Goal: Transaction & Acquisition: Purchase product/service

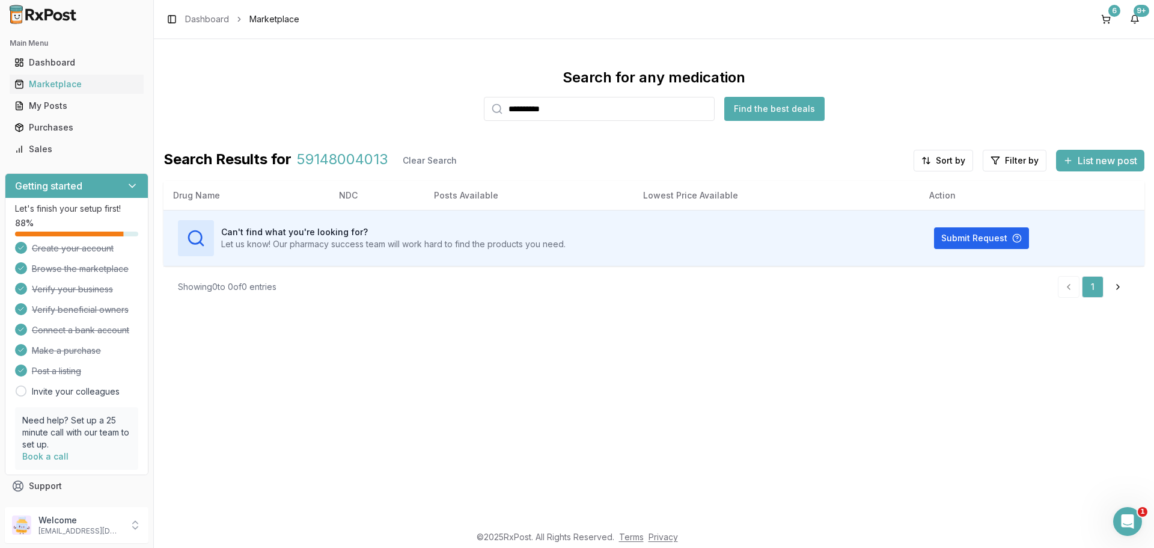
type input "**********"
drag, startPoint x: 0, startPoint y: 0, endPoint x: 428, endPoint y: 118, distance: 443.6
click at [428, 118] on div "**********" at bounding box center [654, 94] width 981 height 53
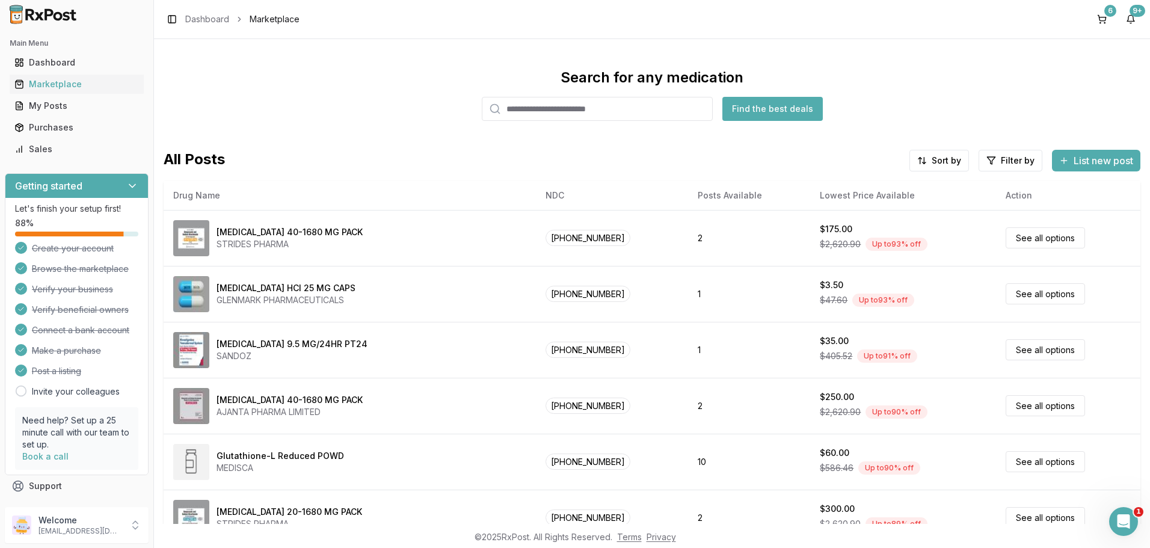
paste input "**********"
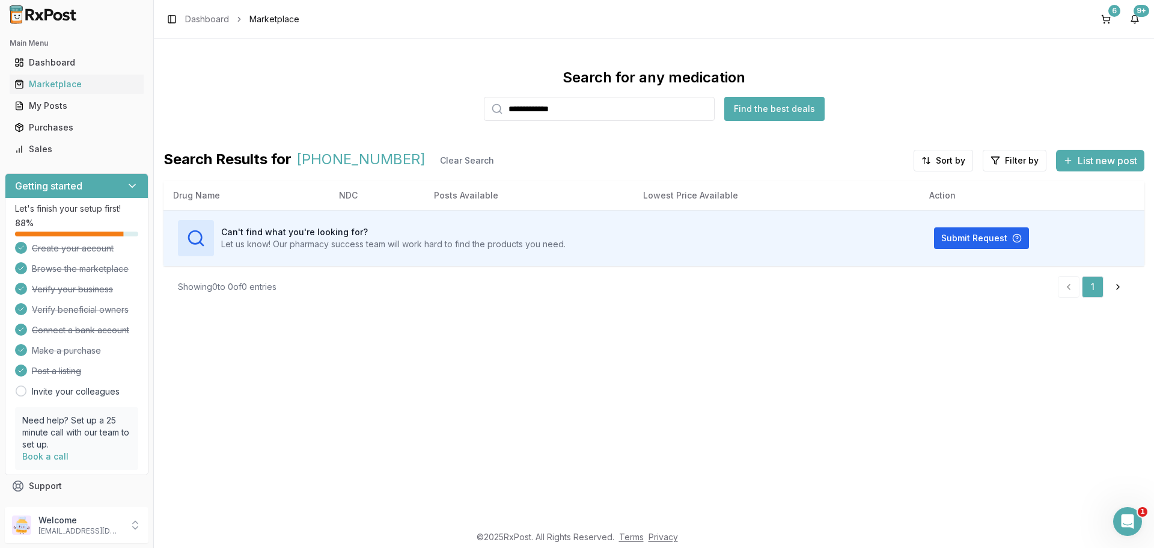
drag, startPoint x: 572, startPoint y: 112, endPoint x: 461, endPoint y: 125, distance: 112.0
click at [461, 125] on div "**********" at bounding box center [654, 187] width 981 height 239
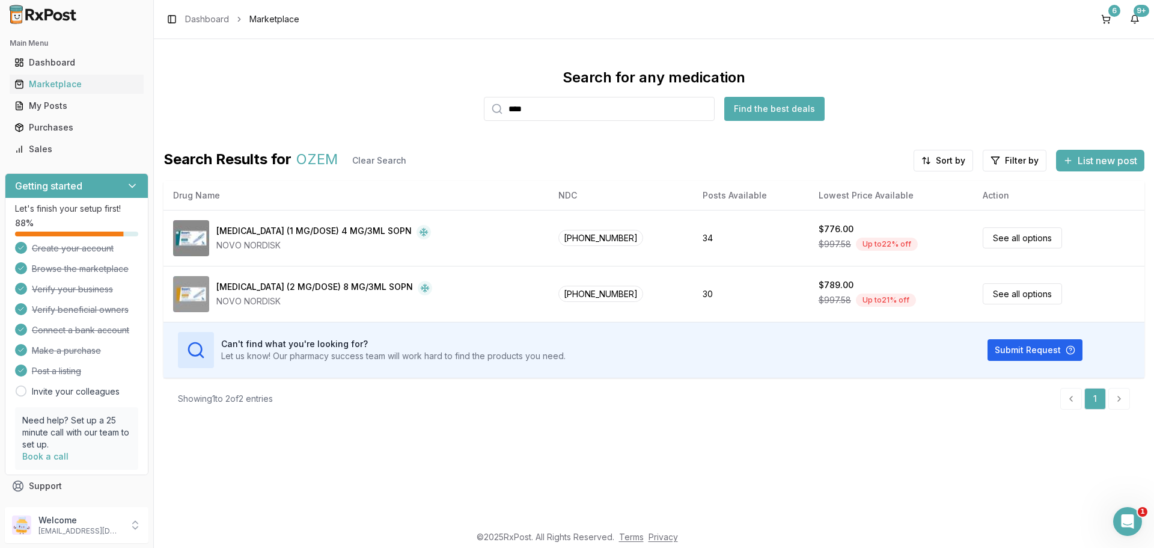
drag, startPoint x: 599, startPoint y: 108, endPoint x: 492, endPoint y: 118, distance: 106.9
click at [492, 118] on div "****" at bounding box center [599, 109] width 231 height 24
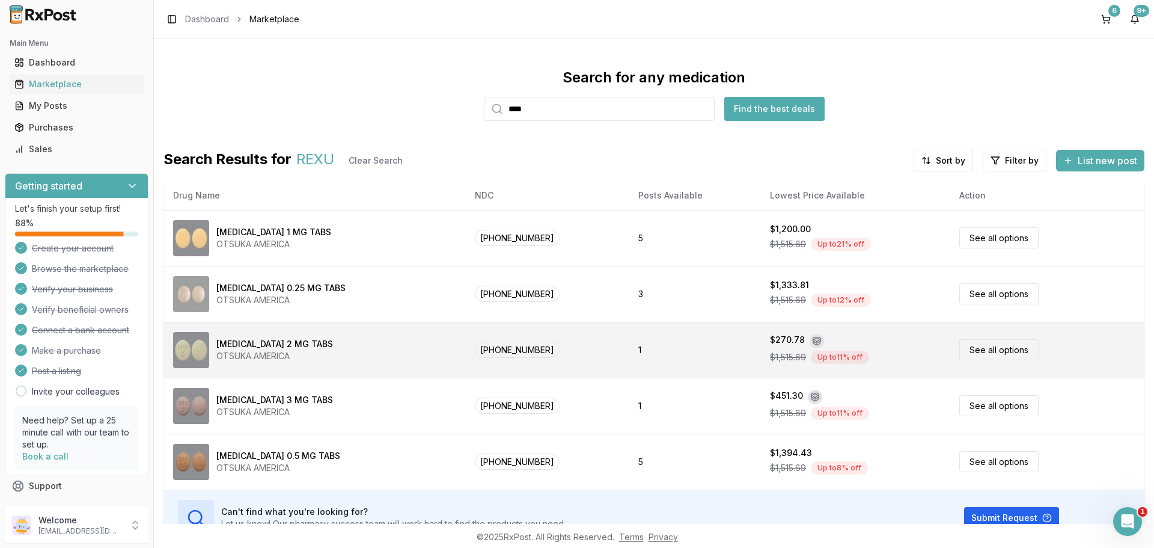
type input "****"
click at [313, 351] on div "[MEDICAL_DATA] 2 MG TABS OTSUKA AMERICA" at bounding box center [314, 350] width 283 height 36
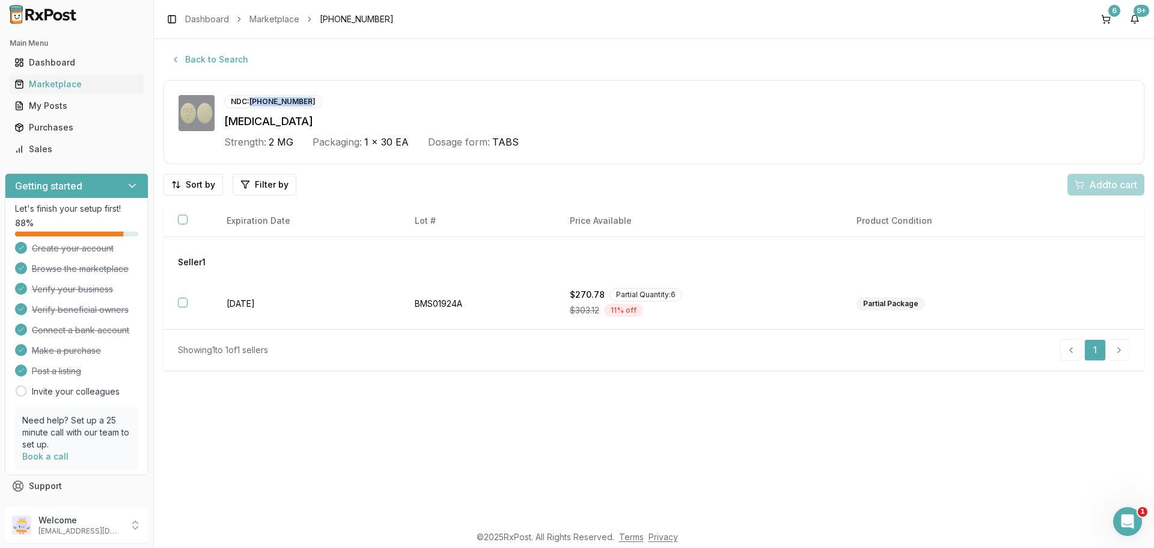
drag, startPoint x: 251, startPoint y: 102, endPoint x: 308, endPoint y: 106, distance: 57.3
click at [310, 108] on div "NDC: [PHONE_NUMBER]" at bounding box center [677, 101] width 906 height 13
copy div "[PHONE_NUMBER]"
click at [201, 58] on button "Back to Search" at bounding box center [210, 60] width 92 height 22
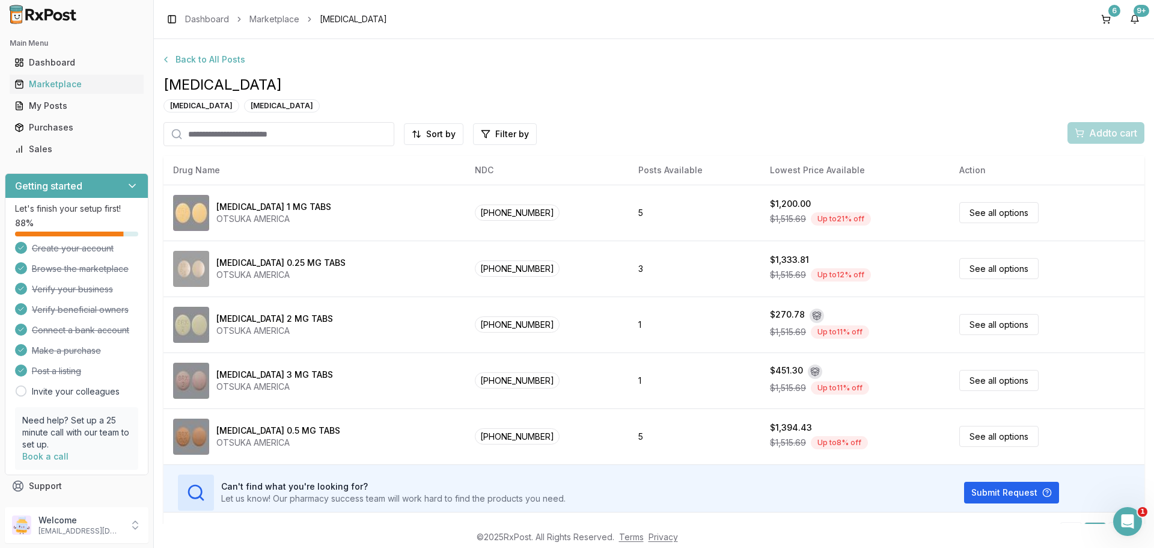
click at [274, 137] on input "search" at bounding box center [279, 134] width 231 height 24
click at [192, 66] on button "Back to All Posts" at bounding box center [203, 60] width 99 height 22
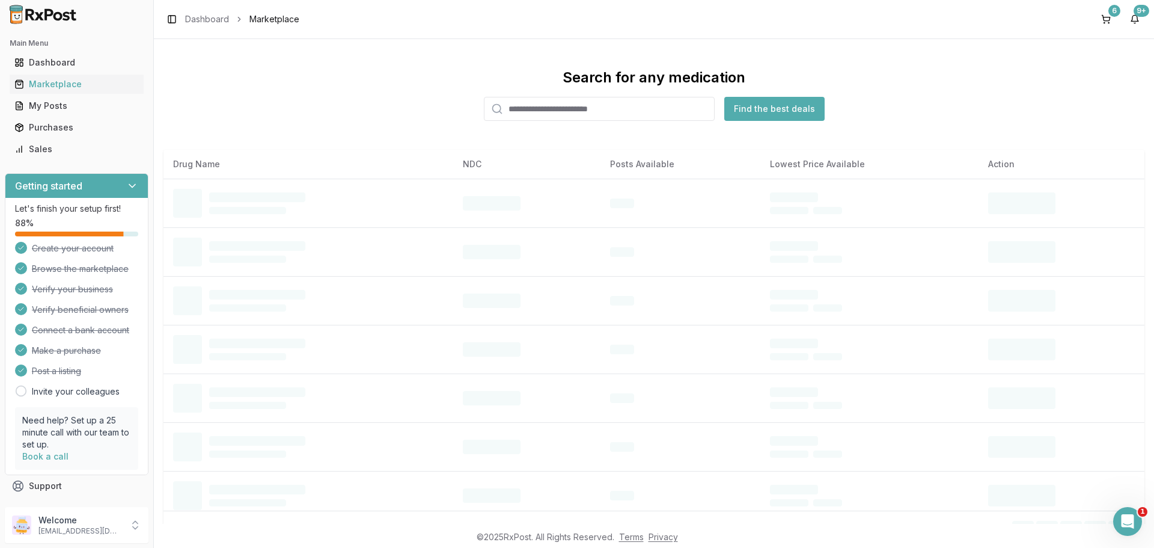
click at [554, 111] on input "search" at bounding box center [599, 109] width 231 height 24
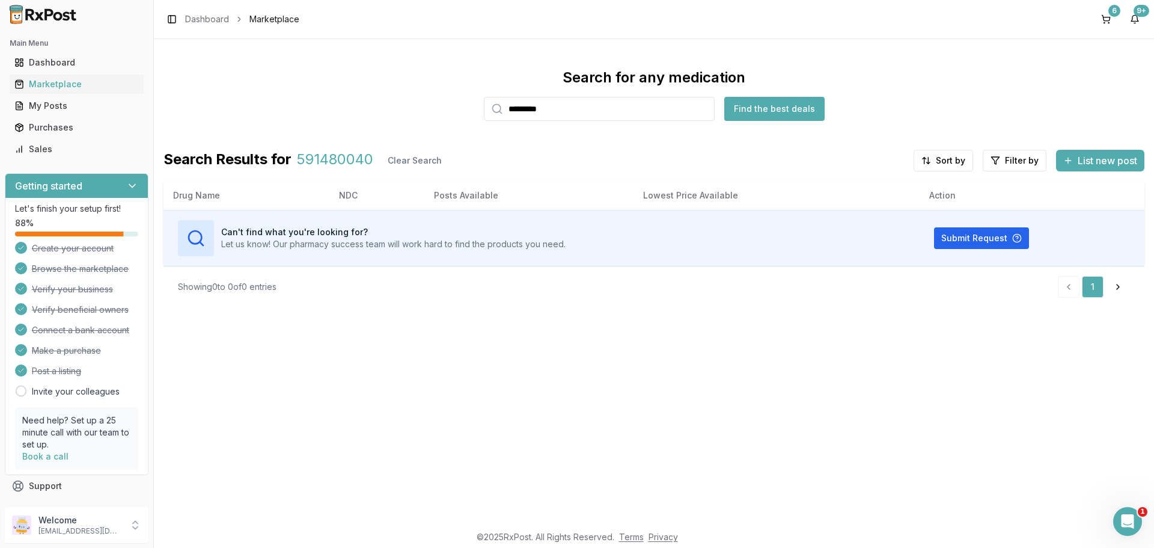
drag, startPoint x: 589, startPoint y: 114, endPoint x: 451, endPoint y: 114, distance: 137.7
click at [451, 114] on div "Search for any medication ********* Find the best deals" at bounding box center [654, 94] width 981 height 53
type input "**********"
click at [541, 112] on input "**********" at bounding box center [599, 109] width 231 height 24
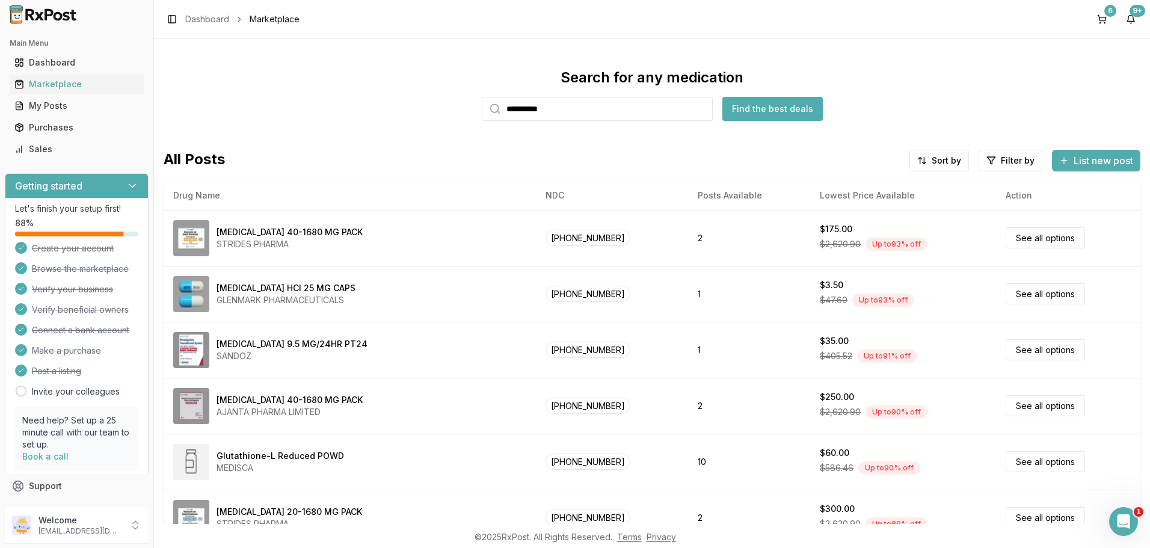
type input "**********"
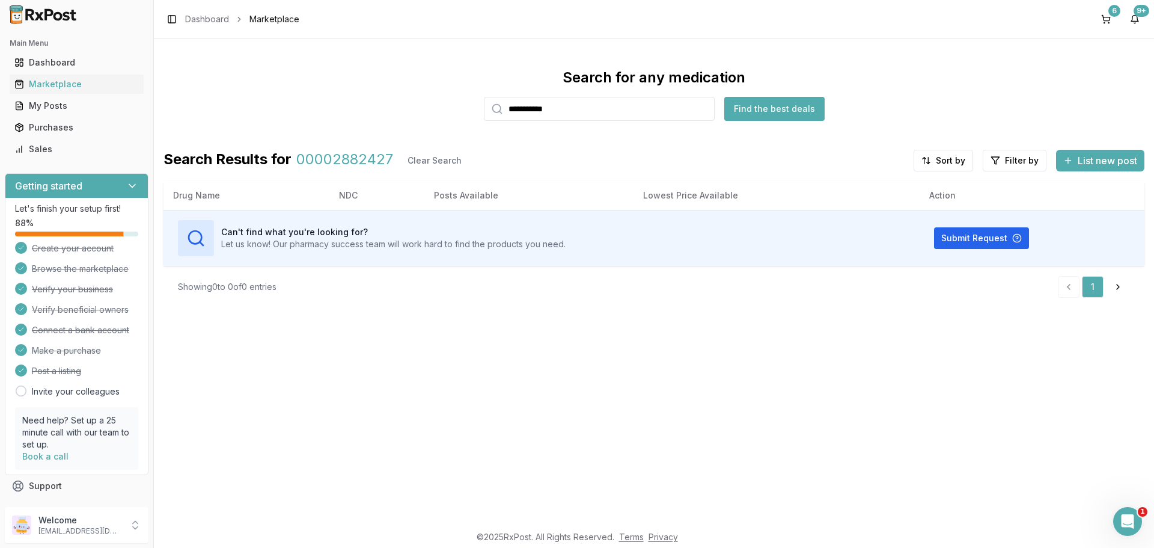
click at [521, 115] on input "**********" at bounding box center [599, 109] width 231 height 24
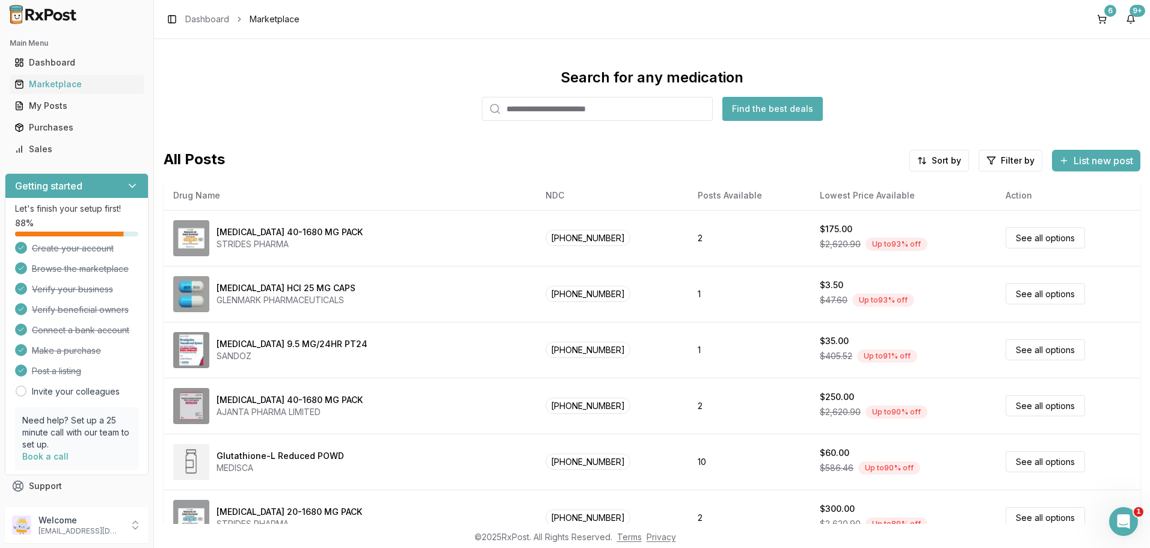
click at [578, 106] on input "search" at bounding box center [597, 109] width 231 height 24
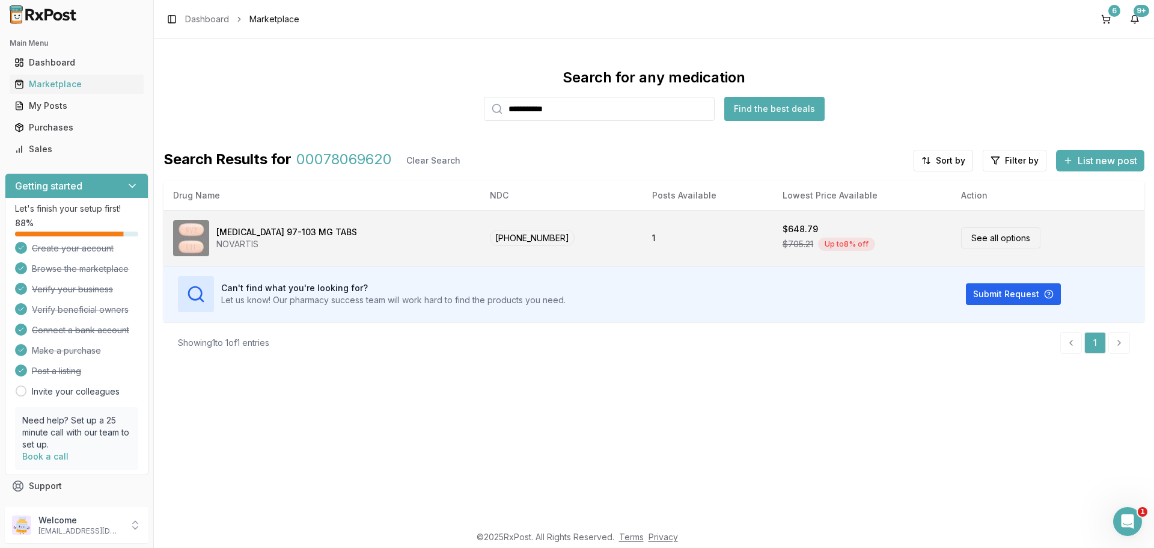
type input "**********"
click at [388, 248] on div "[MEDICAL_DATA] 97-103 MG TABS NOVARTIS" at bounding box center [322, 238] width 298 height 36
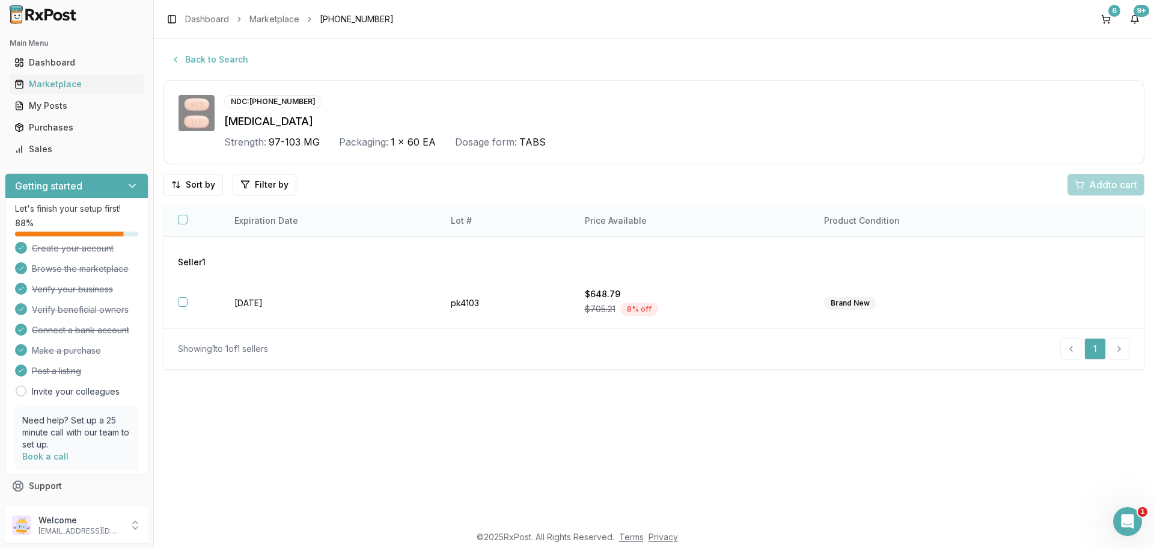
click at [182, 219] on button "button" at bounding box center [183, 220] width 10 height 10
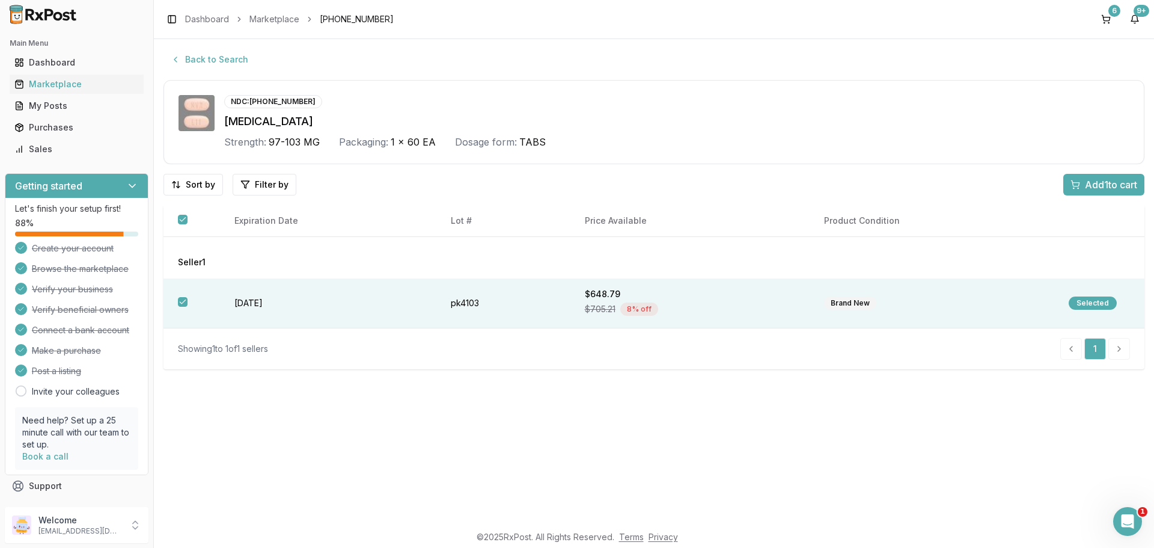
click at [1107, 187] on span "Add 1 to cart" at bounding box center [1111, 184] width 52 height 14
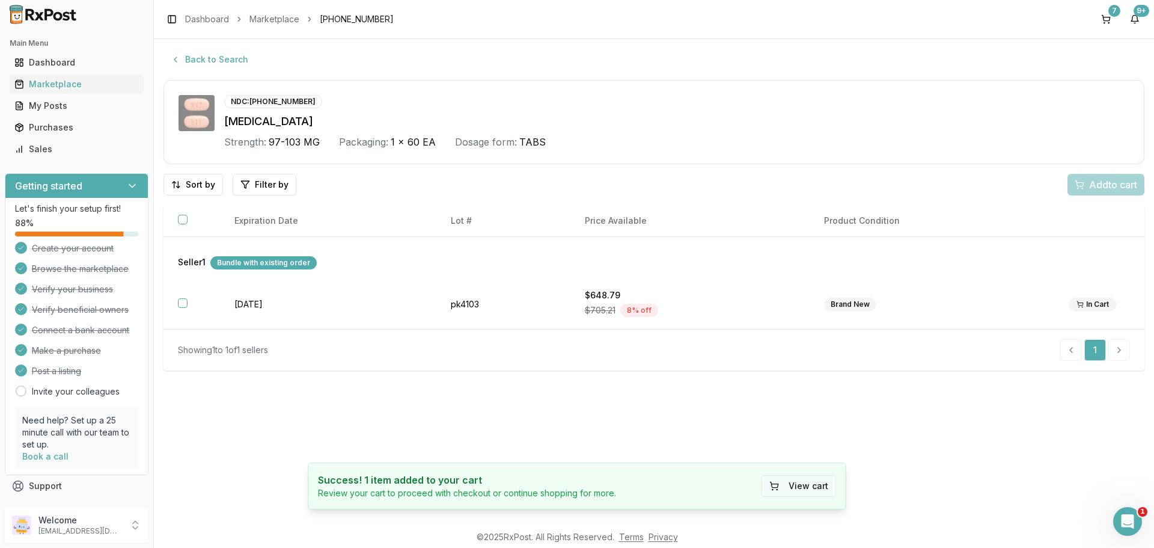
click at [812, 487] on button "View cart" at bounding box center [799, 486] width 75 height 22
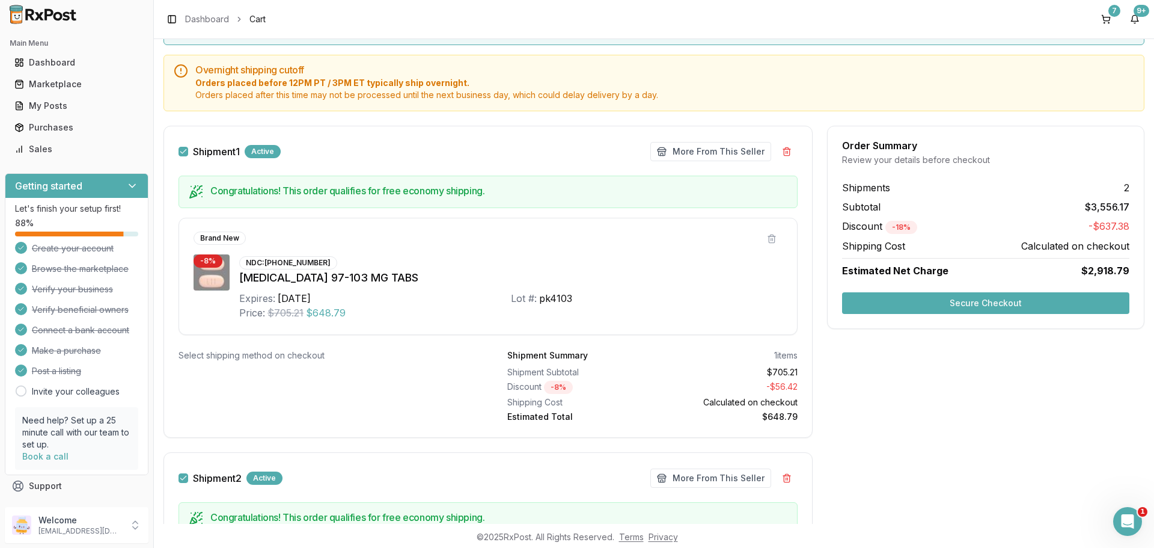
scroll to position [120, 0]
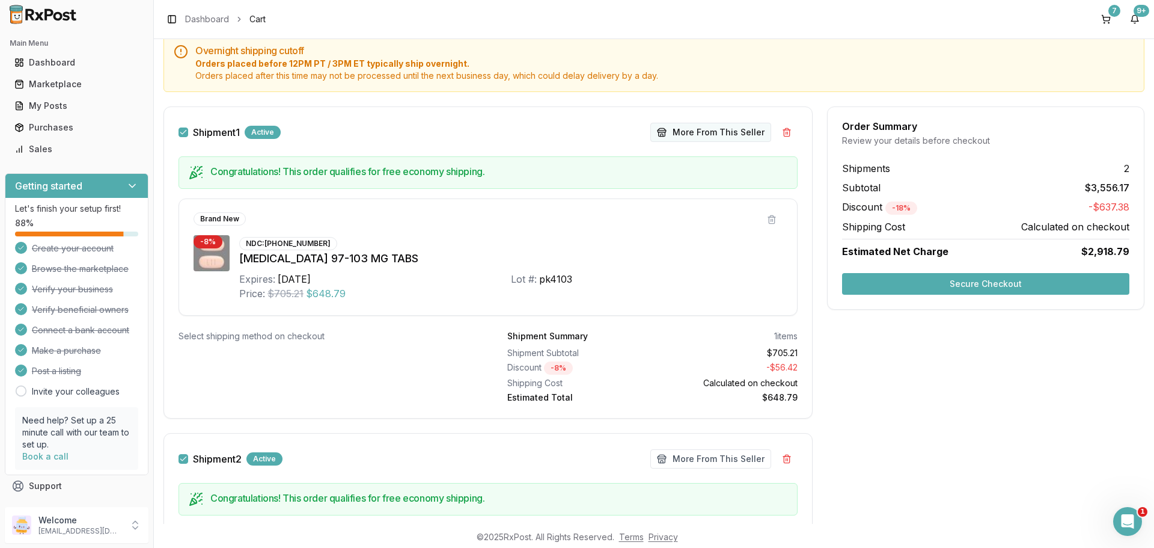
click at [712, 136] on button "More From This Seller" at bounding box center [711, 132] width 121 height 19
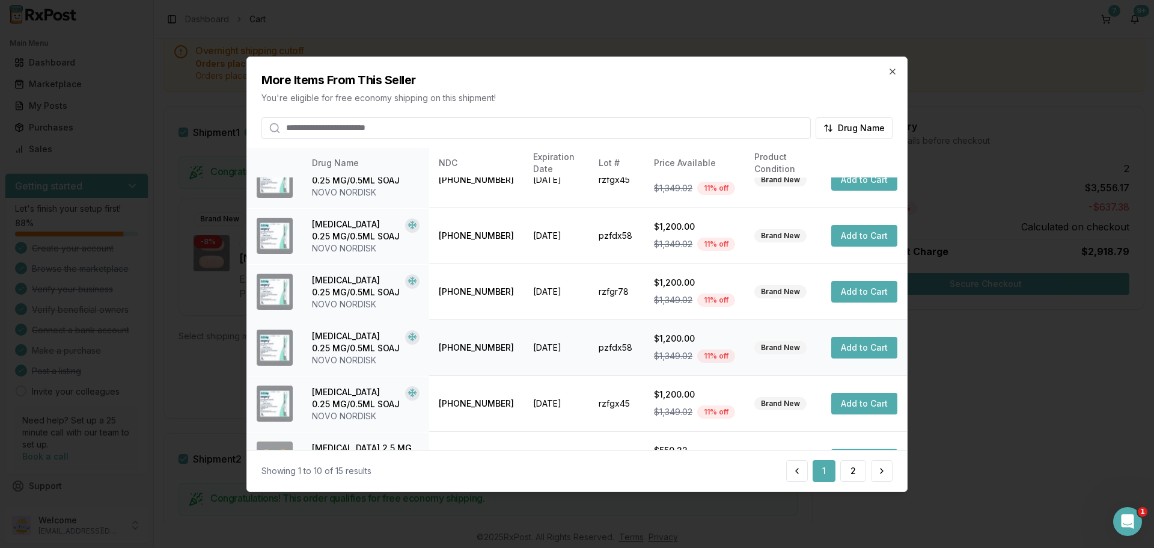
scroll to position [286, 0]
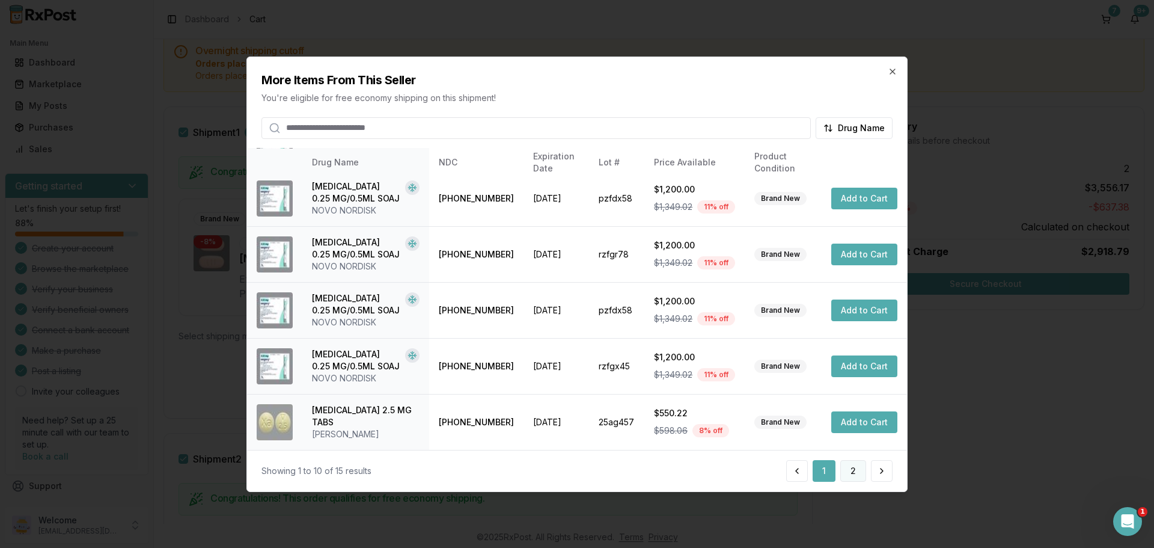
click at [856, 470] on button "2" at bounding box center [854, 471] width 26 height 22
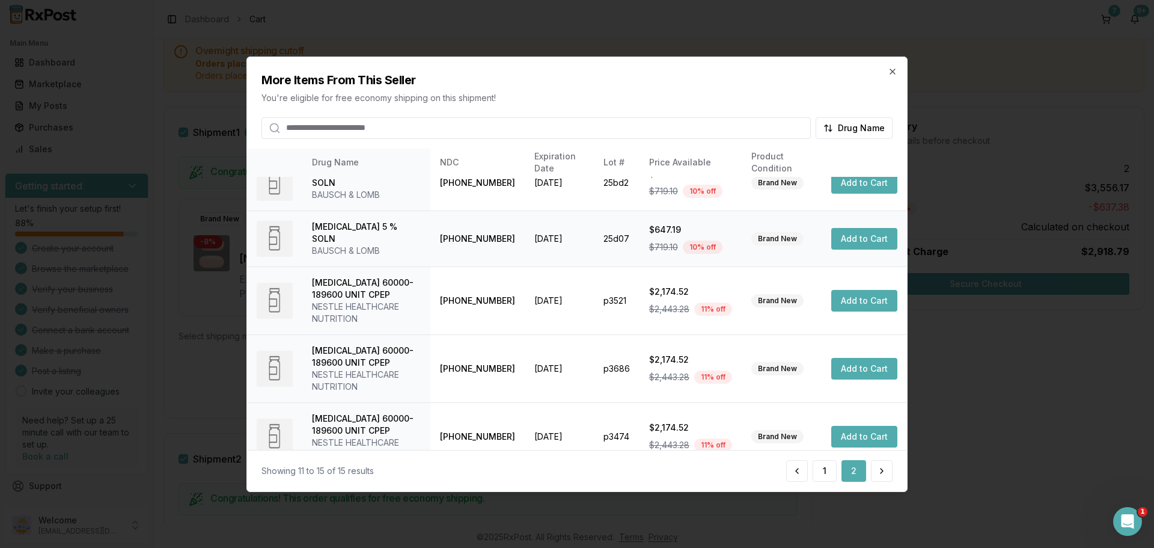
scroll to position [43, 0]
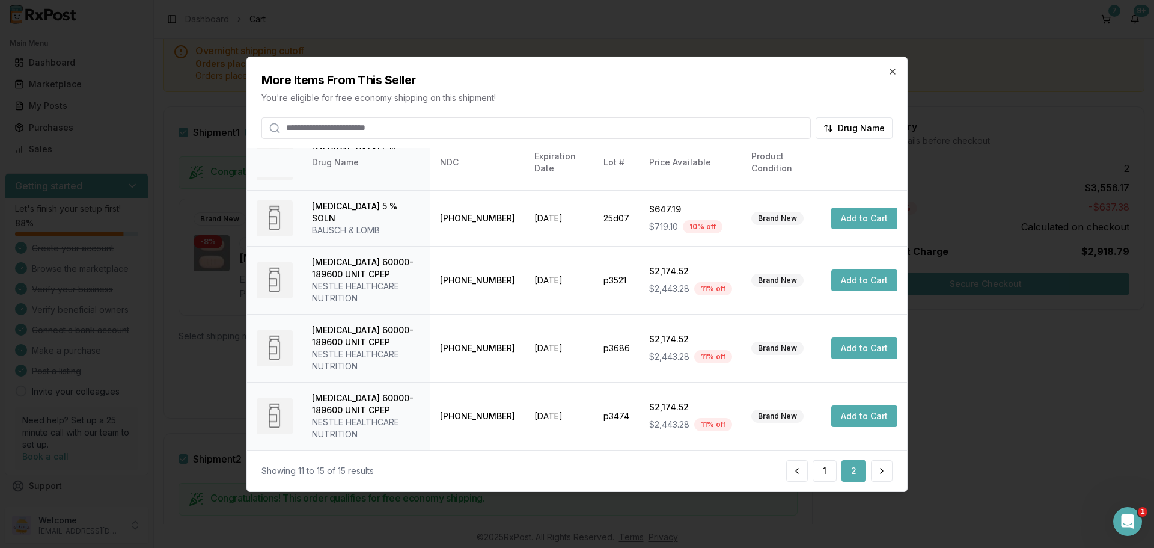
click at [898, 67] on div "More Items From This Seller You're eligible for free economy shipping on this s…" at bounding box center [577, 98] width 660 height 82
click at [895, 70] on icon "button" at bounding box center [893, 71] width 10 height 10
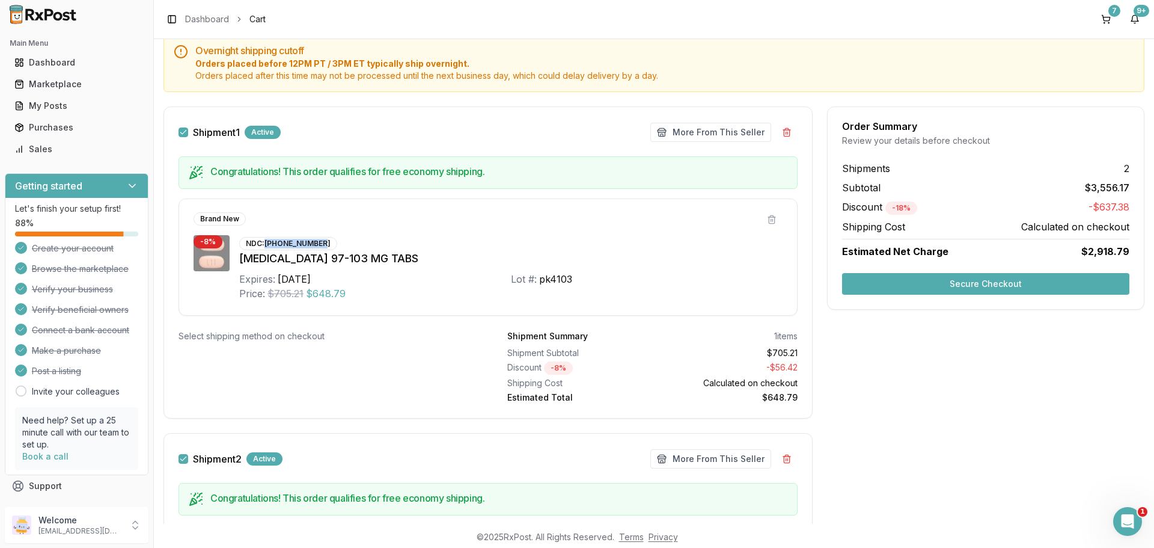
drag, startPoint x: 263, startPoint y: 241, endPoint x: 327, endPoint y: 245, distance: 63.8
click at [330, 242] on div "NDC: [PHONE_NUMBER]" at bounding box center [288, 243] width 98 height 13
copy div "[PHONE_NUMBER]"
click at [75, 85] on div "Marketplace" at bounding box center [76, 84] width 124 height 12
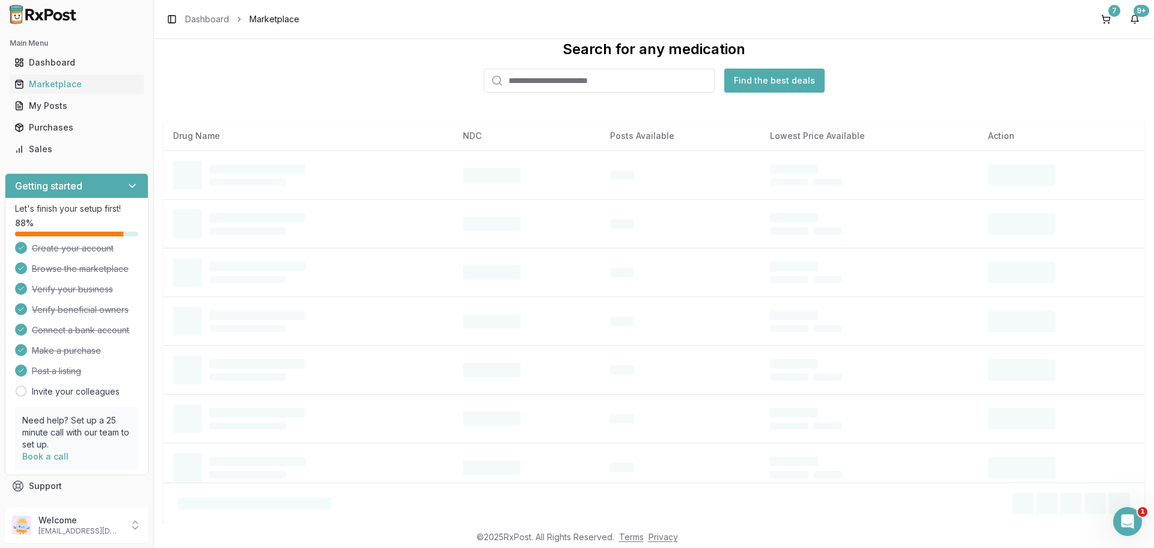
scroll to position [28, 0]
click at [562, 75] on input "search" at bounding box center [599, 81] width 231 height 24
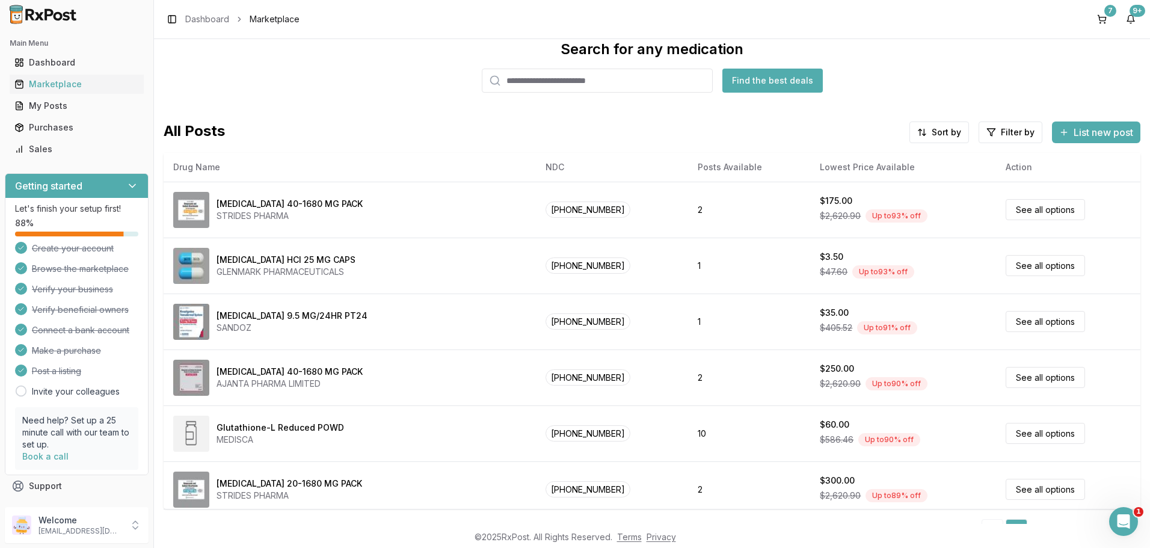
paste input "**********"
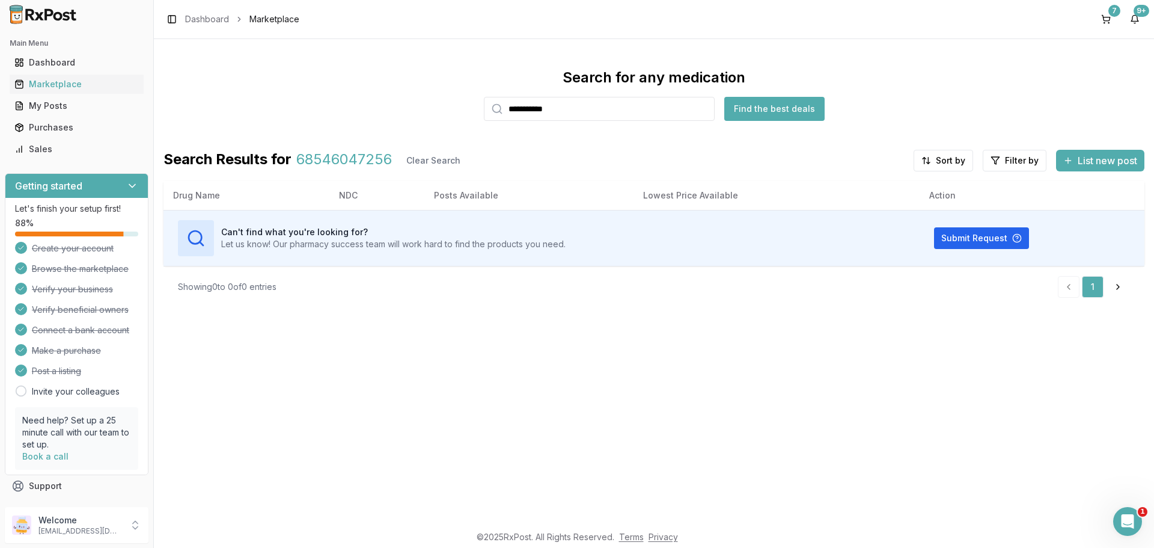
drag, startPoint x: 591, startPoint y: 115, endPoint x: 410, endPoint y: 96, distance: 182.0
click at [410, 96] on div "**********" at bounding box center [654, 94] width 981 height 53
click at [339, 159] on span "00186037020" at bounding box center [343, 161] width 94 height 22
copy span "00186037020"
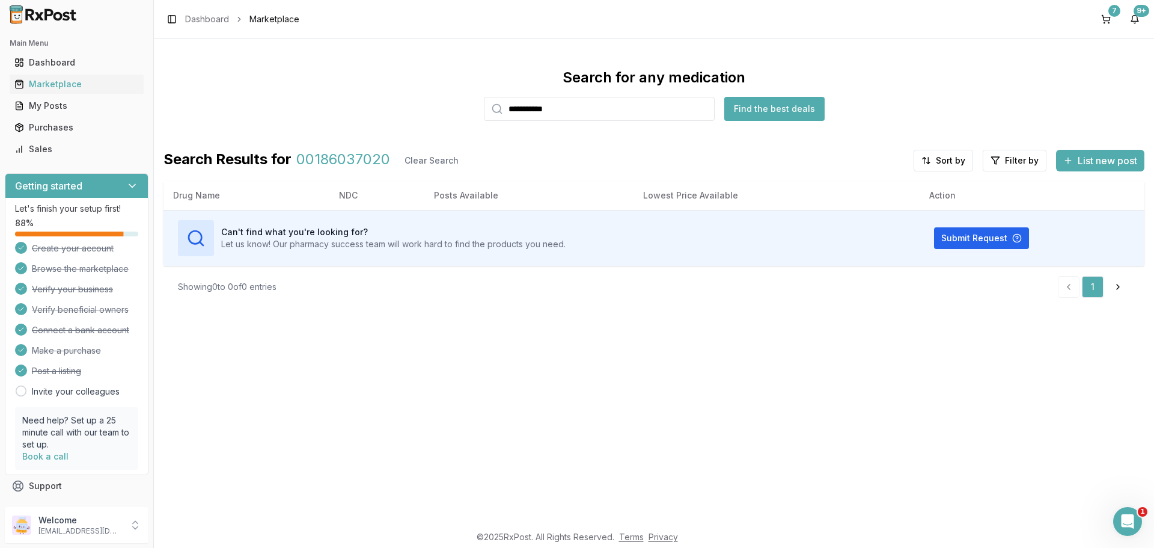
drag, startPoint x: 569, startPoint y: 105, endPoint x: 503, endPoint y: 112, distance: 66.5
click at [503, 112] on div "**********" at bounding box center [599, 109] width 231 height 24
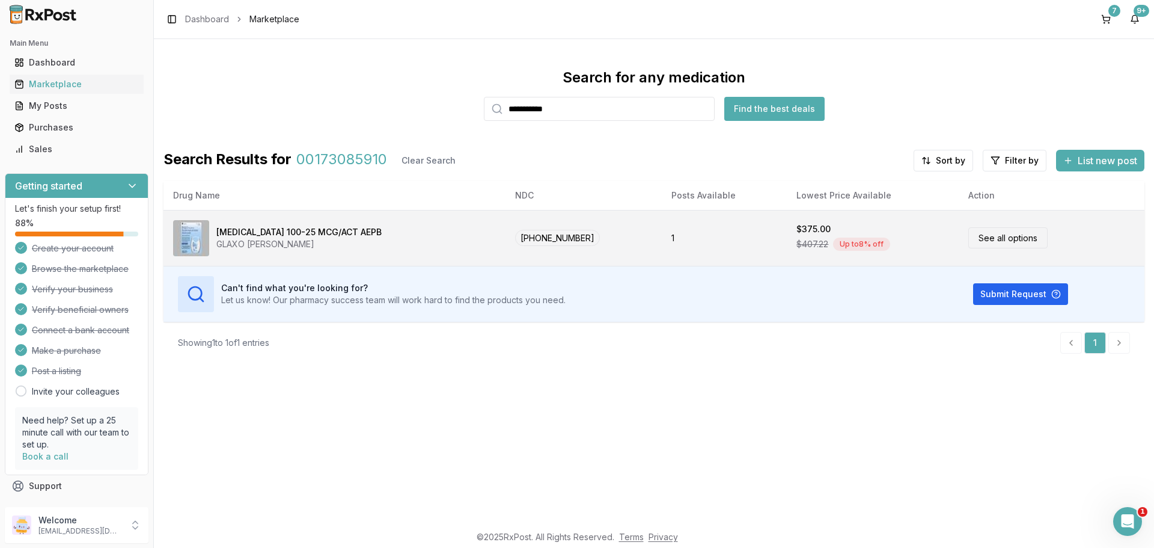
type input "**********"
click at [397, 225] on div "[MEDICAL_DATA] 100-25 MCG/ACT AEPB GLAXO [PERSON_NAME]" at bounding box center [334, 238] width 323 height 36
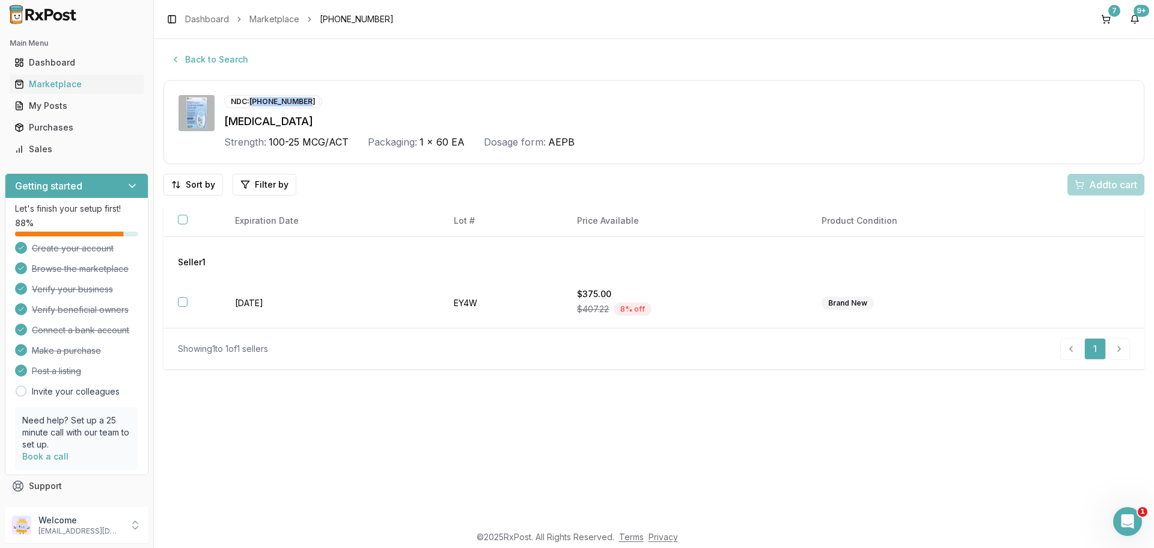
drag, startPoint x: 253, startPoint y: 99, endPoint x: 301, endPoint y: 99, distance: 48.7
click at [308, 96] on div "NDC: [PHONE_NUMBER]" at bounding box center [273, 101] width 98 height 13
copy div "[PHONE_NUMBER]"
click at [179, 220] on button "button" at bounding box center [183, 220] width 10 height 10
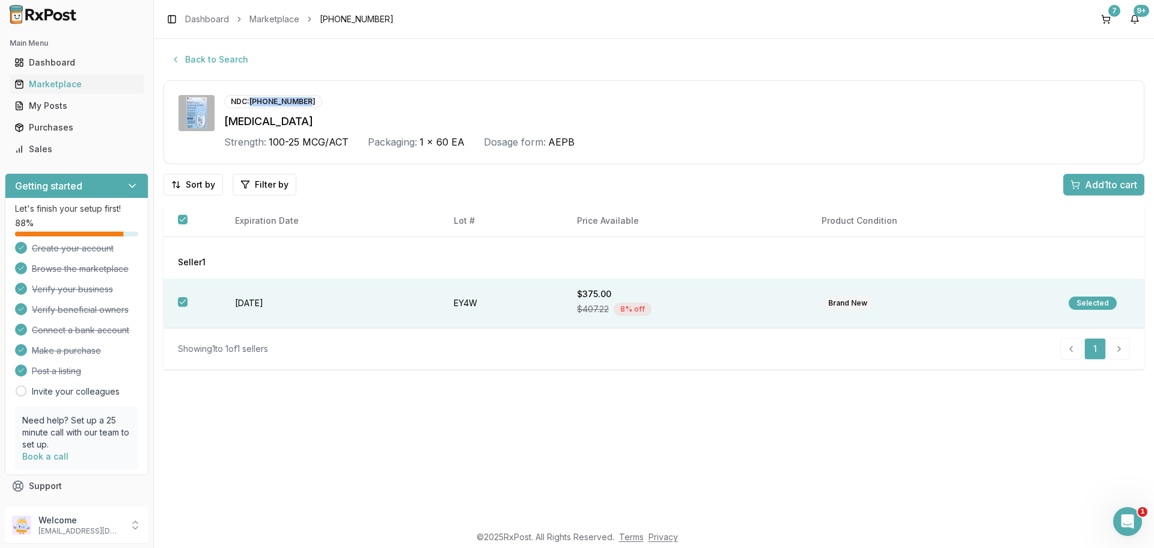
click at [1090, 182] on span "Add 1 to cart" at bounding box center [1111, 184] width 52 height 14
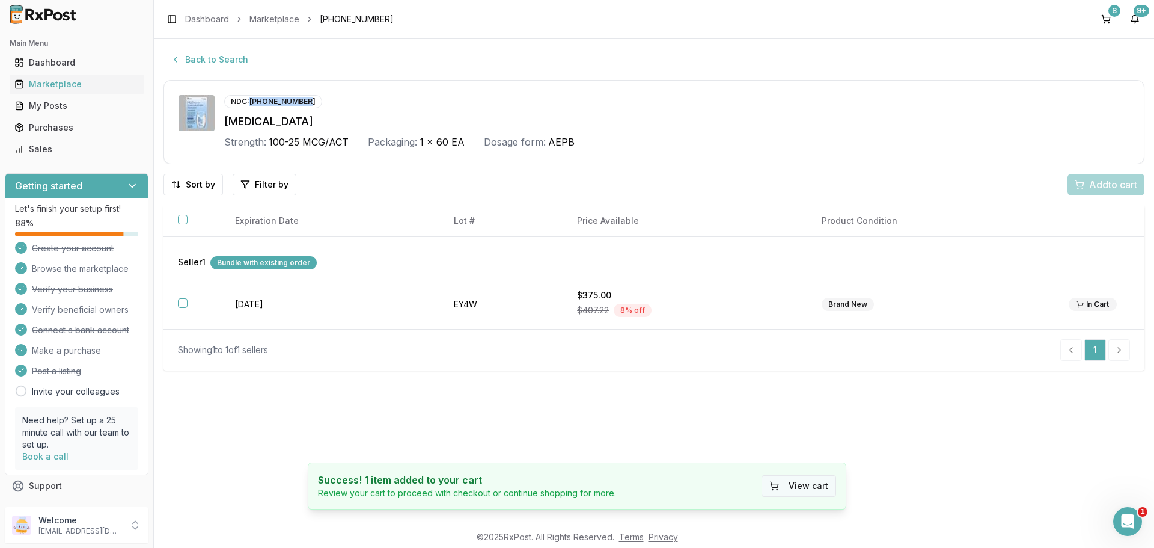
click at [802, 487] on button "View cart" at bounding box center [799, 486] width 75 height 22
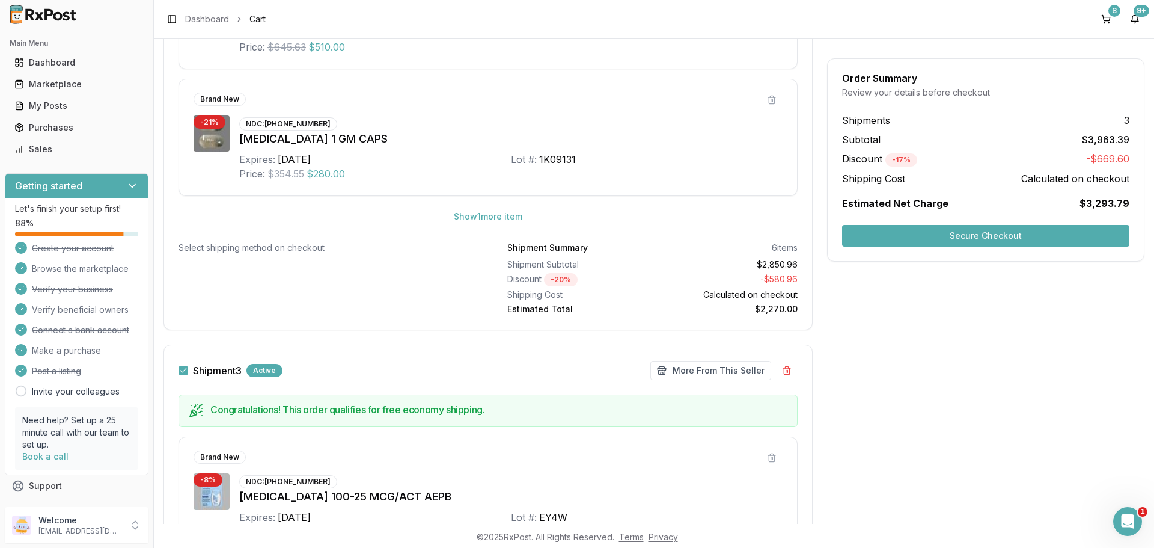
scroll to position [1203, 0]
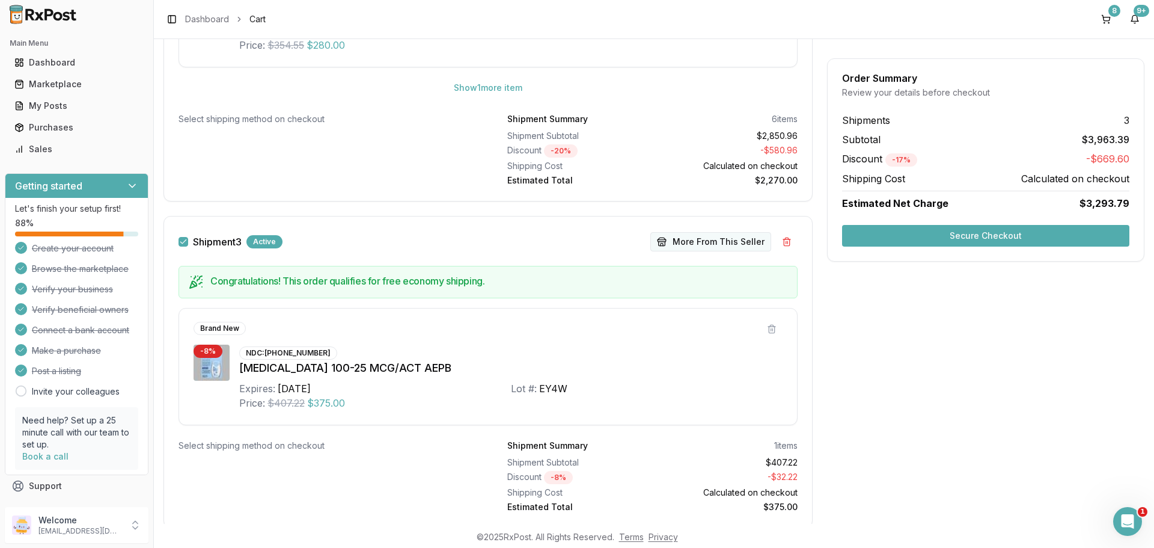
click at [747, 247] on button "More From This Seller" at bounding box center [711, 241] width 121 height 19
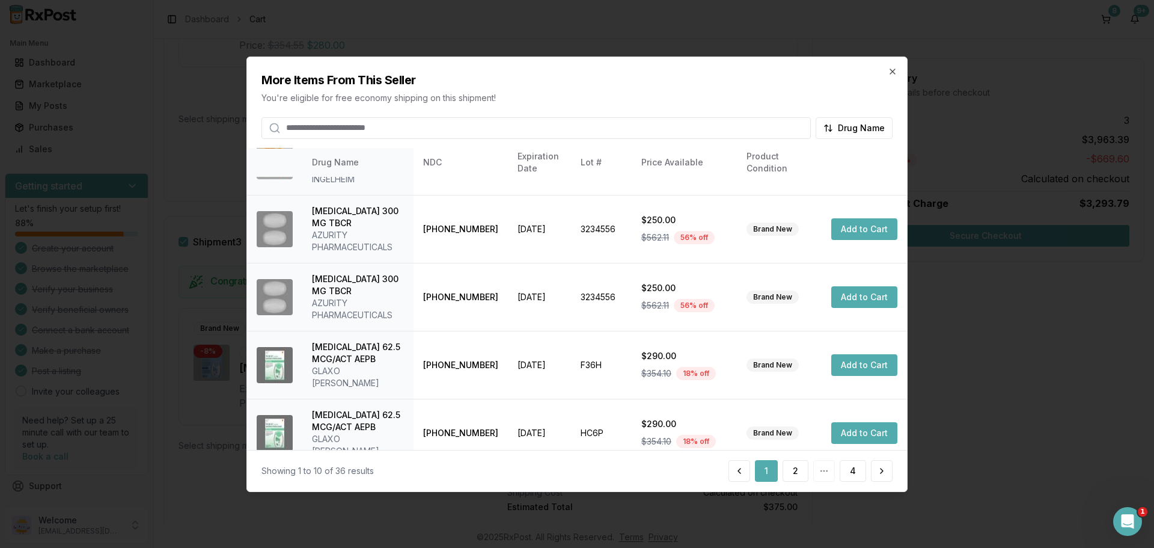
scroll to position [310, 0]
click at [794, 477] on button "2" at bounding box center [796, 471] width 26 height 22
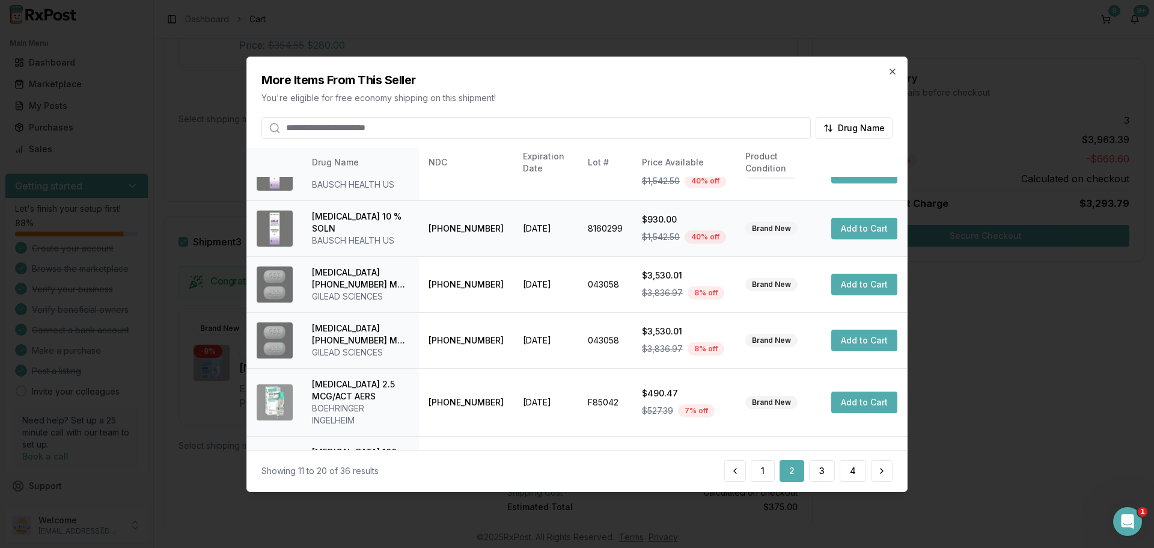
scroll to position [298, 0]
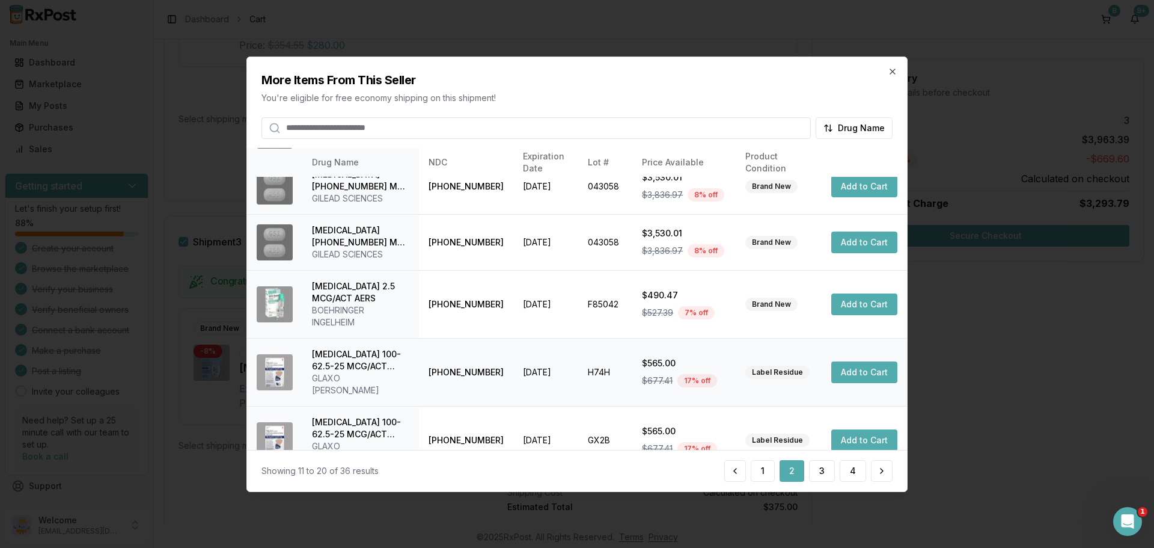
click at [865, 366] on button "Add to Cart" at bounding box center [865, 372] width 66 height 22
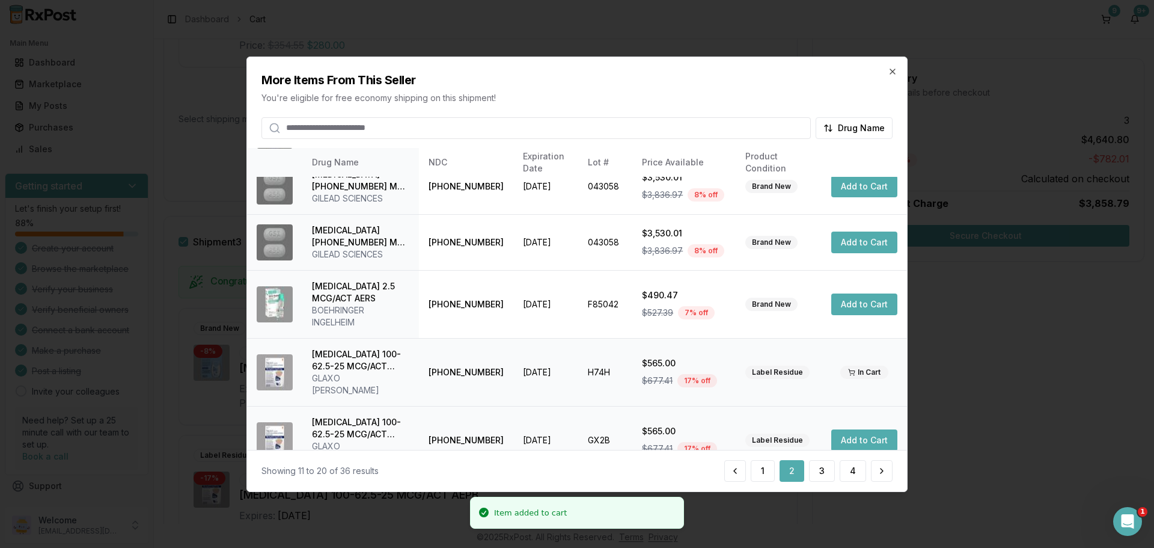
click at [869, 429] on button "Add to Cart" at bounding box center [865, 440] width 66 height 22
click at [820, 476] on button "3" at bounding box center [822, 471] width 26 height 22
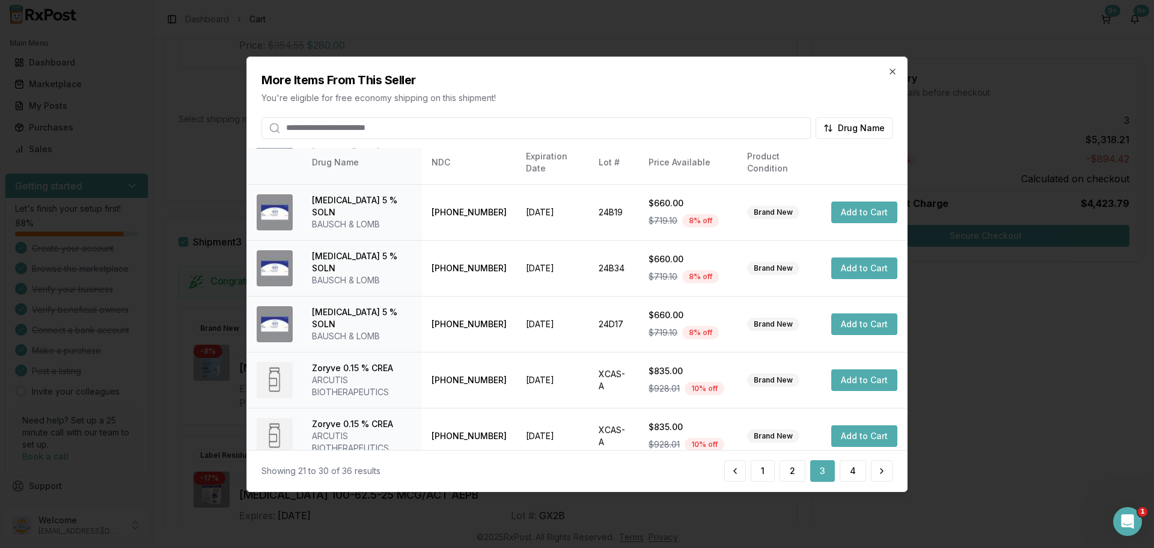
scroll to position [286, 0]
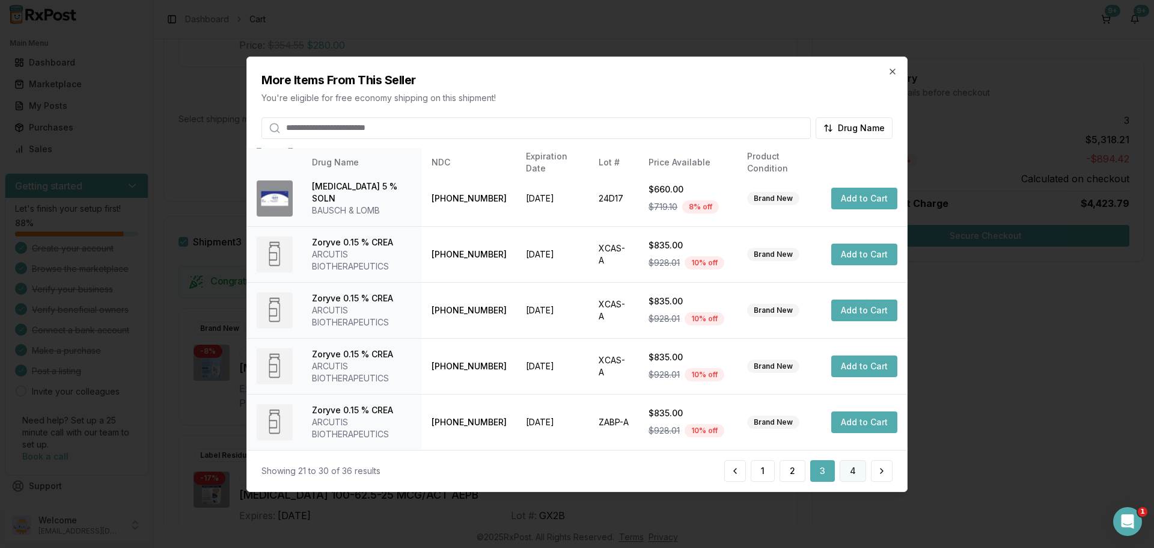
click at [851, 480] on button "4" at bounding box center [853, 471] width 26 height 22
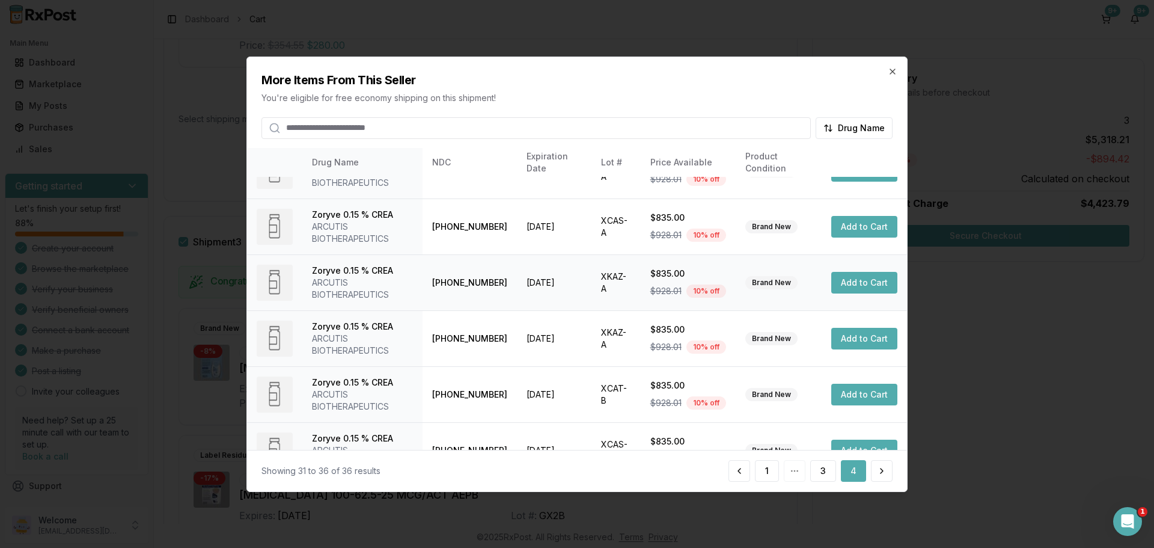
scroll to position [63, 0]
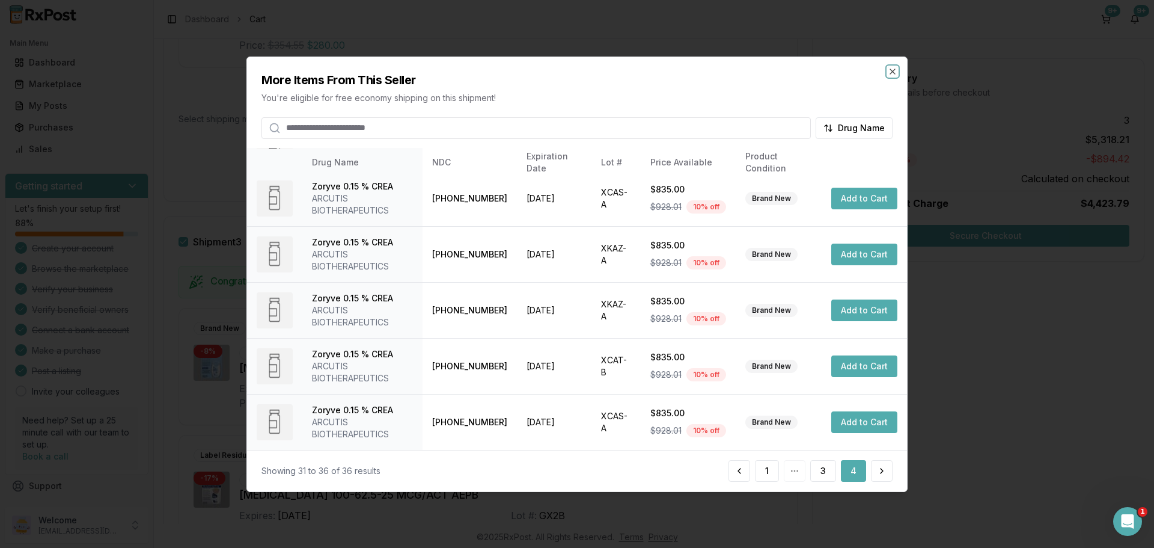
click at [894, 75] on icon "button" at bounding box center [893, 71] width 10 height 10
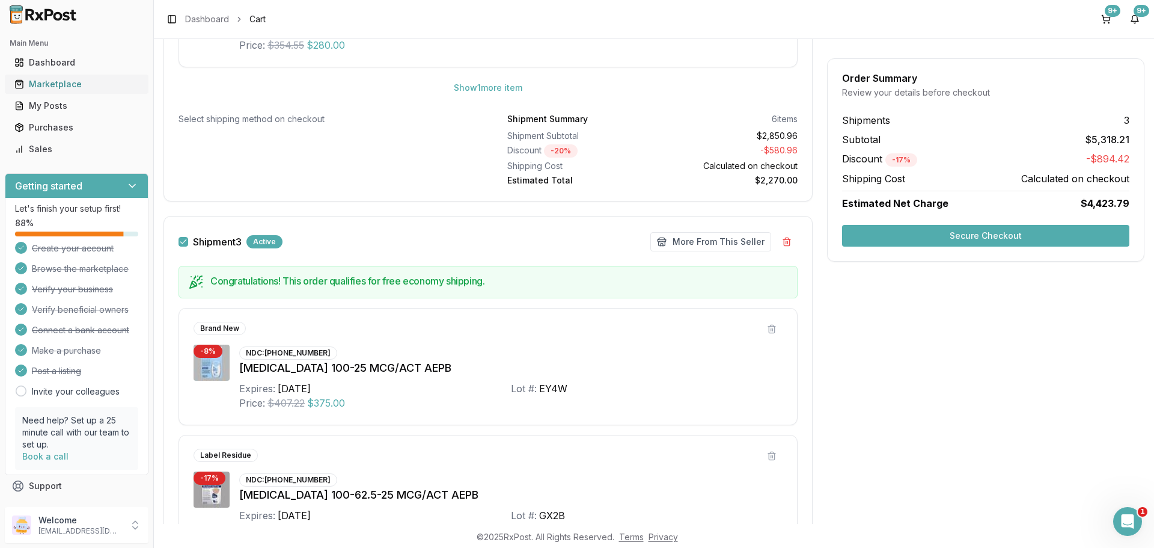
click at [61, 85] on div "Marketplace" at bounding box center [76, 84] width 124 height 12
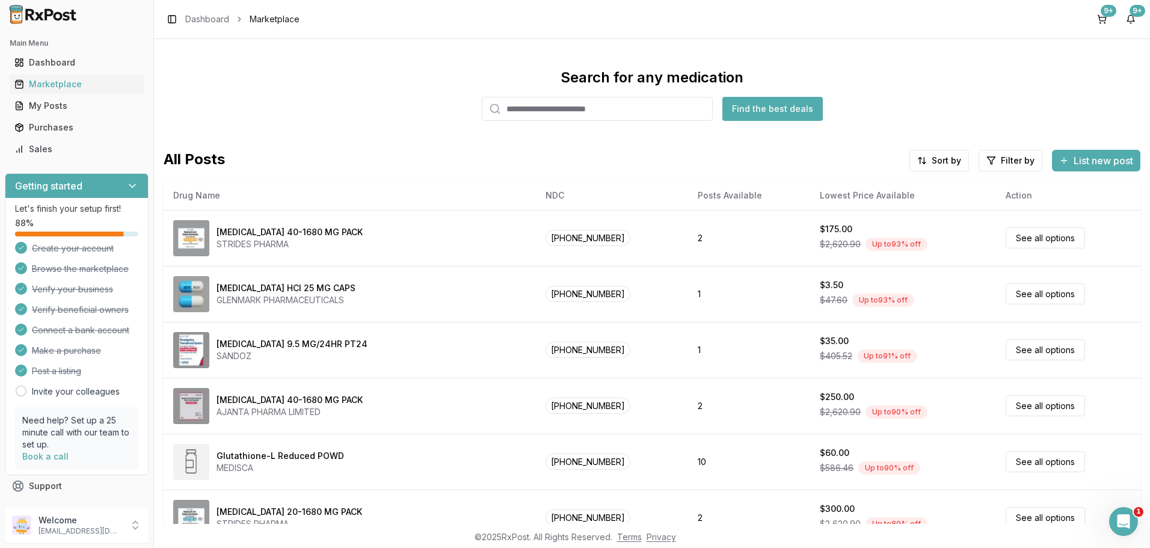
click at [571, 114] on input "search" at bounding box center [597, 109] width 231 height 24
paste input "**********"
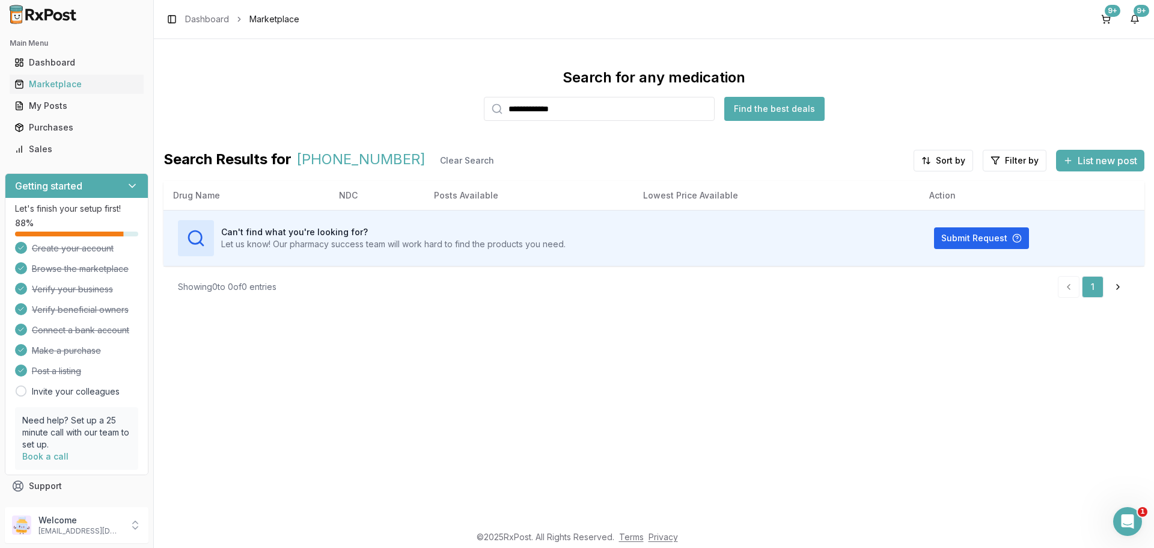
drag, startPoint x: 591, startPoint y: 114, endPoint x: 489, endPoint y: 119, distance: 102.4
click at [489, 119] on div "**********" at bounding box center [599, 109] width 231 height 24
paste input "search"
drag, startPoint x: 604, startPoint y: 115, endPoint x: 444, endPoint y: 111, distance: 159.4
click at [444, 111] on div "**********" at bounding box center [654, 94] width 981 height 53
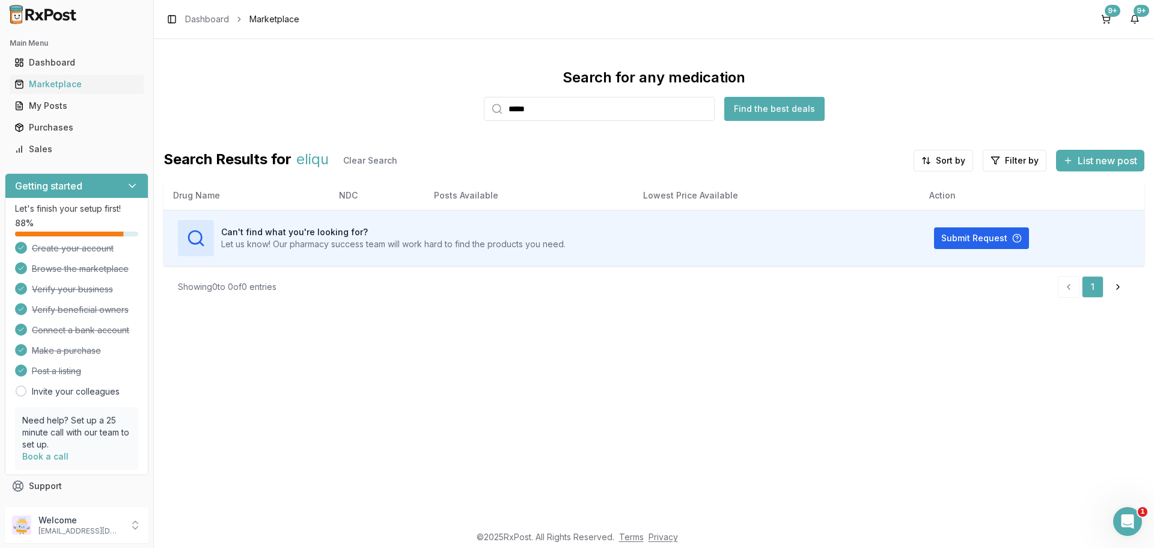
type input "*****"
click at [1105, 20] on button "9+" at bounding box center [1106, 19] width 19 height 19
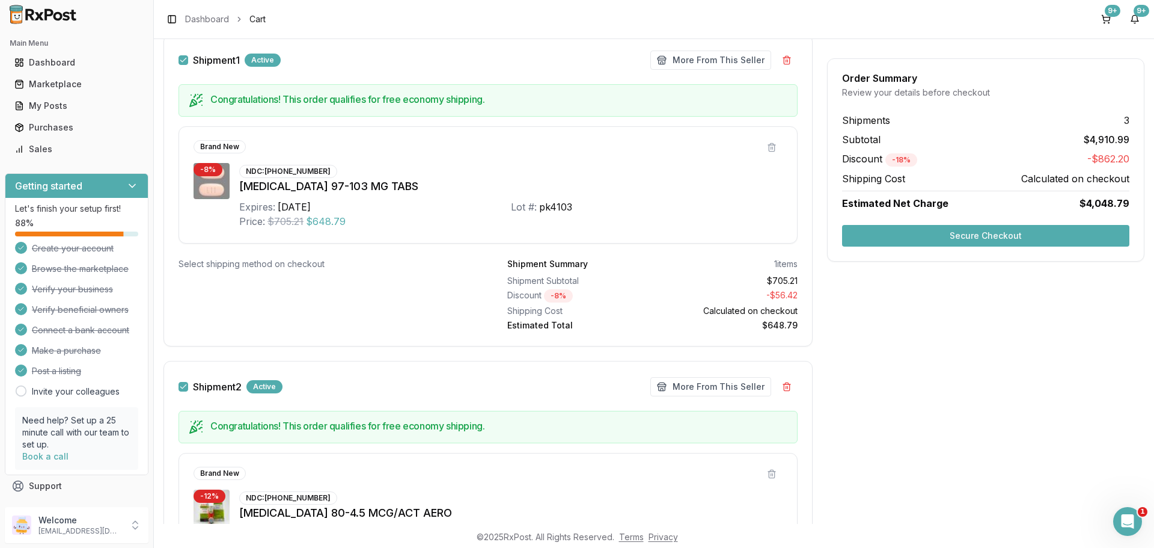
scroll to position [200, 0]
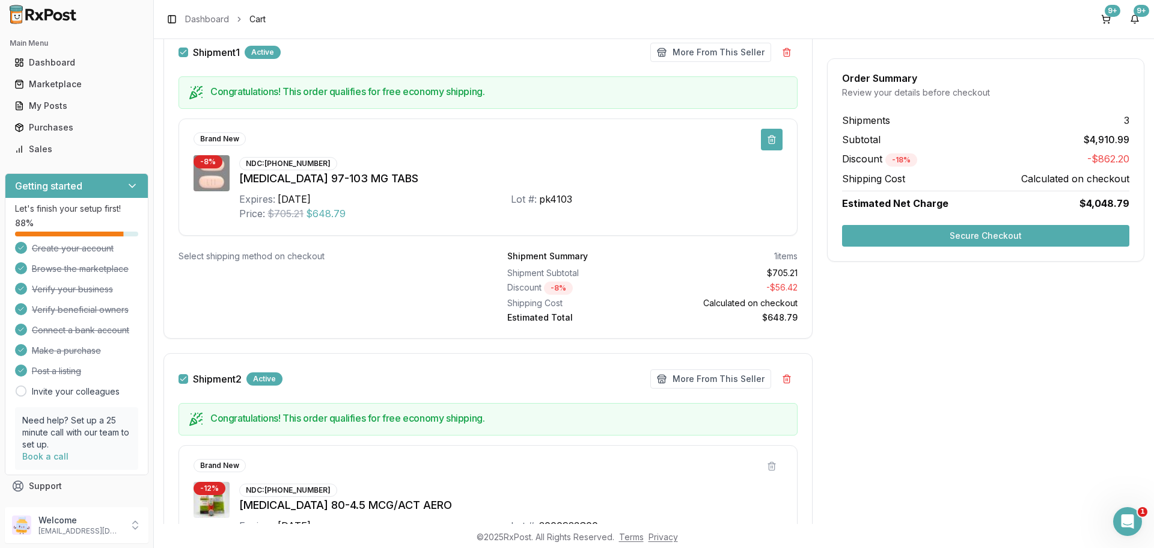
click at [773, 143] on button at bounding box center [772, 140] width 22 height 22
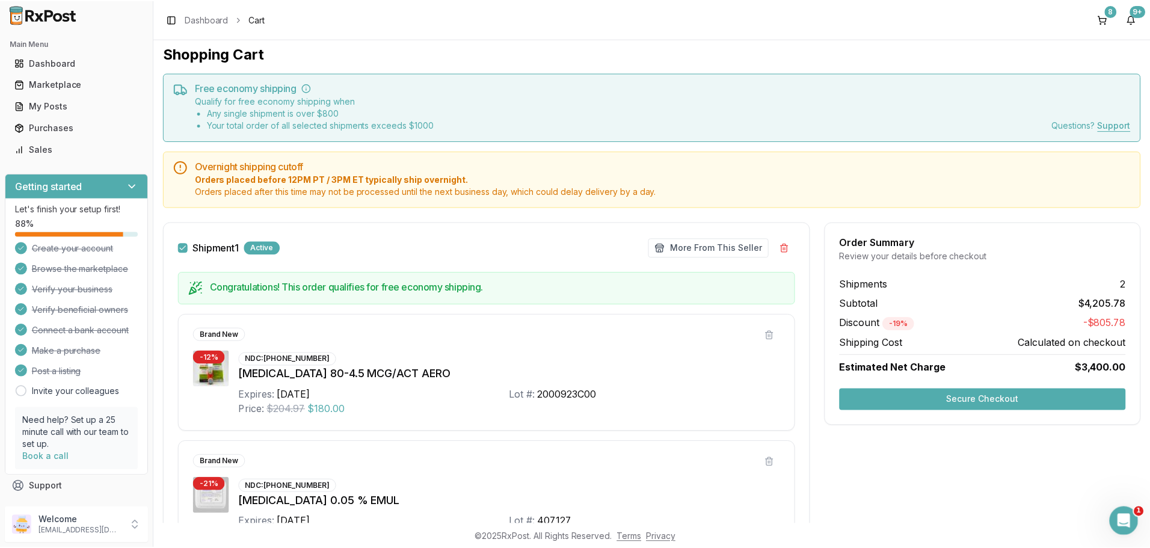
scroll to position [0, 0]
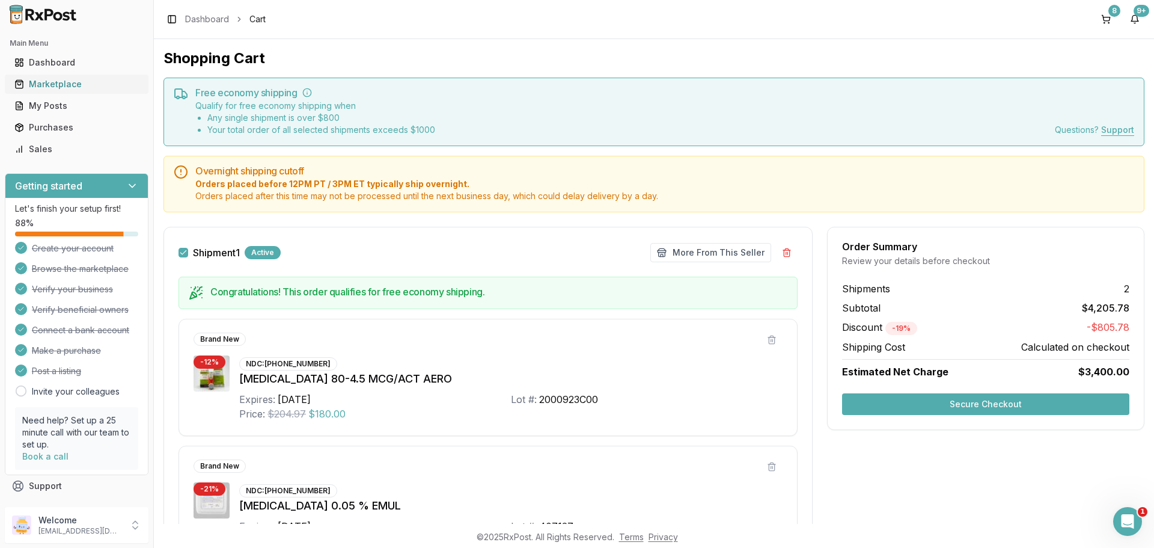
click at [60, 85] on div "Marketplace" at bounding box center [76, 84] width 124 height 12
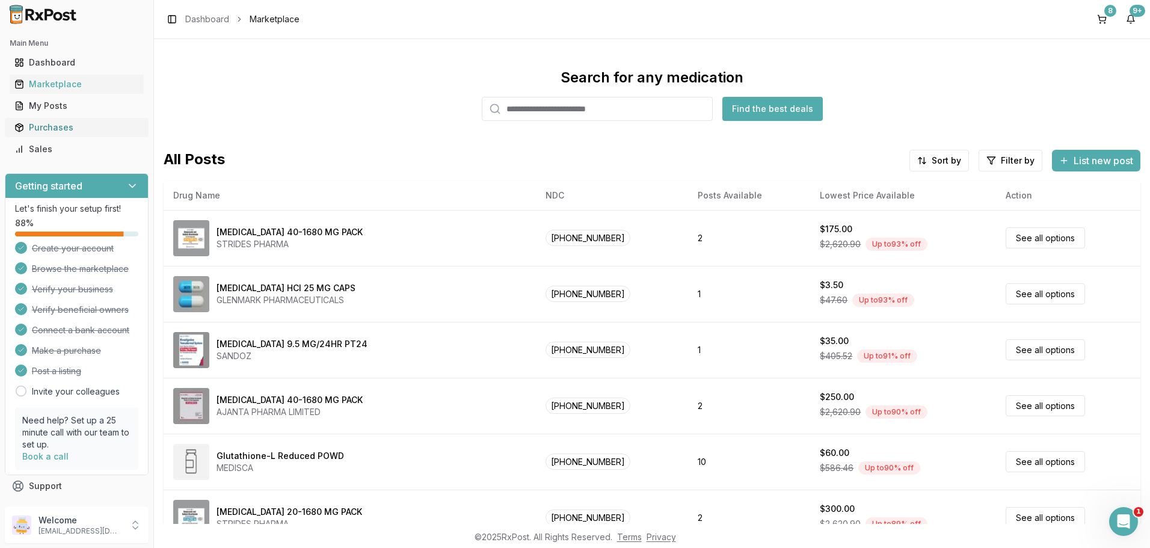
click at [66, 123] on div "Purchases" at bounding box center [76, 127] width 124 height 12
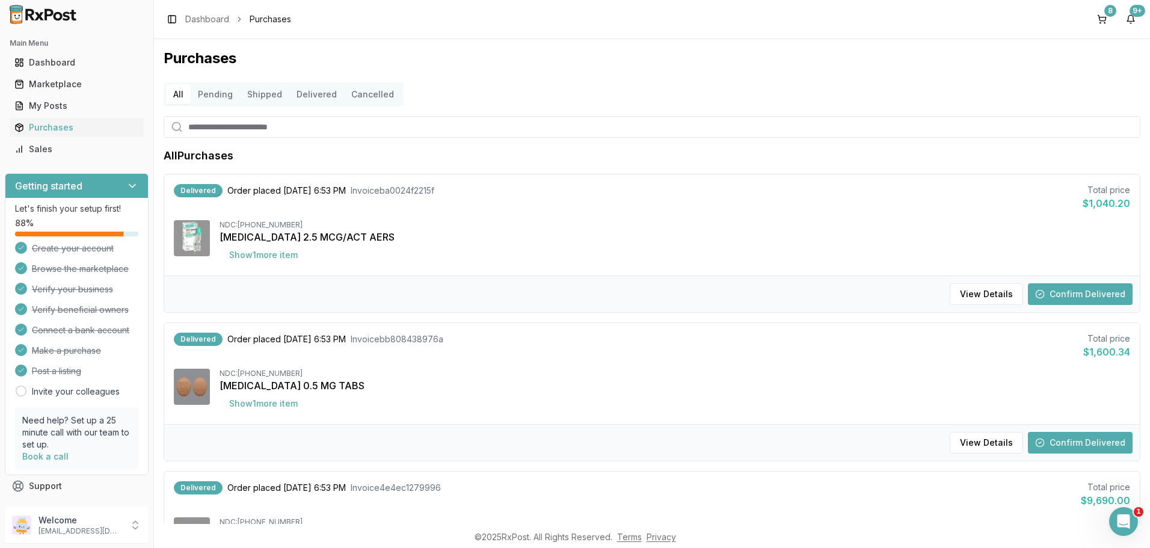
click at [219, 96] on button "Pending" at bounding box center [215, 94] width 49 height 19
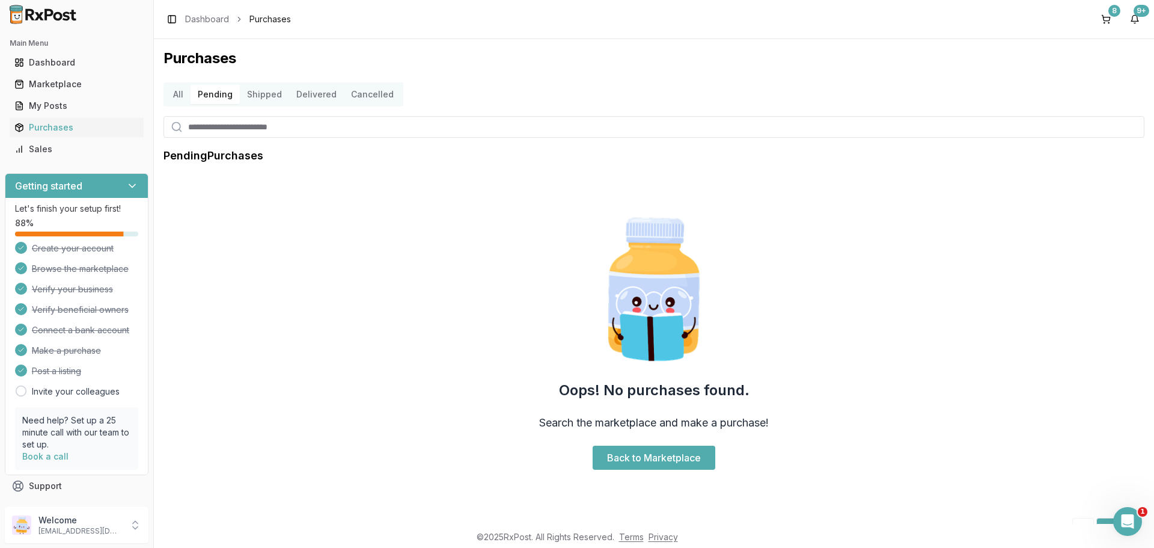
click at [253, 97] on button "Shipped" at bounding box center [264, 94] width 49 height 19
click at [310, 100] on button "Delivered" at bounding box center [316, 94] width 55 height 19
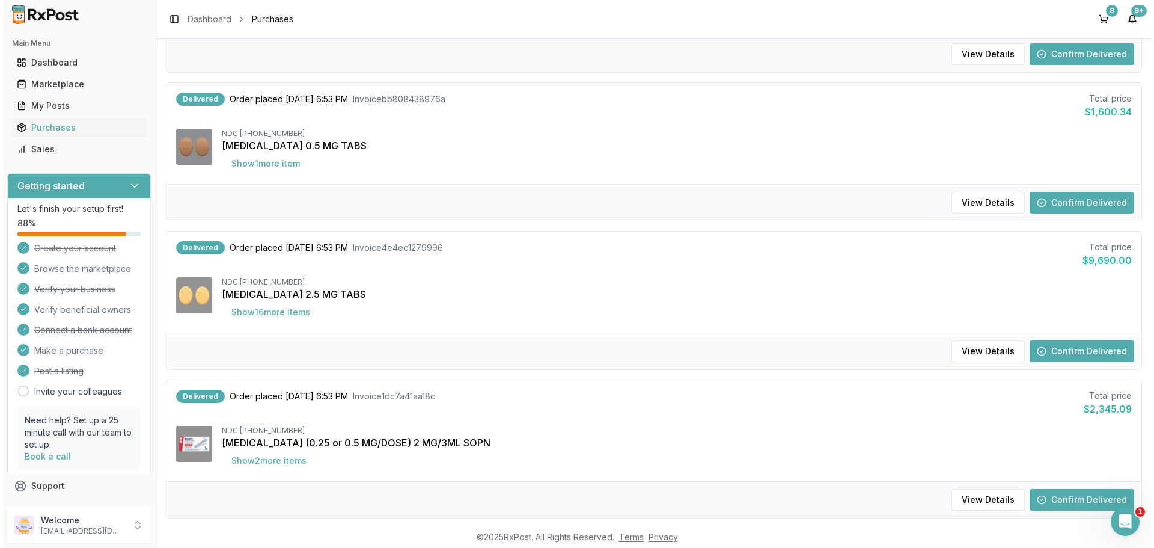
scroll to position [241, 0]
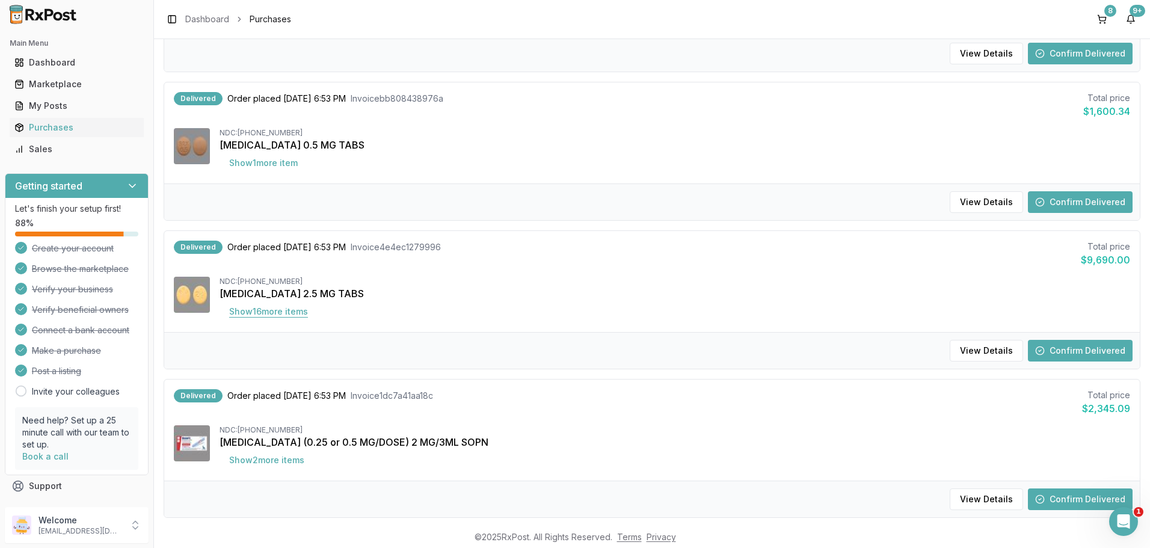
click at [299, 315] on button "Show 16 more item s" at bounding box center [268, 312] width 98 height 22
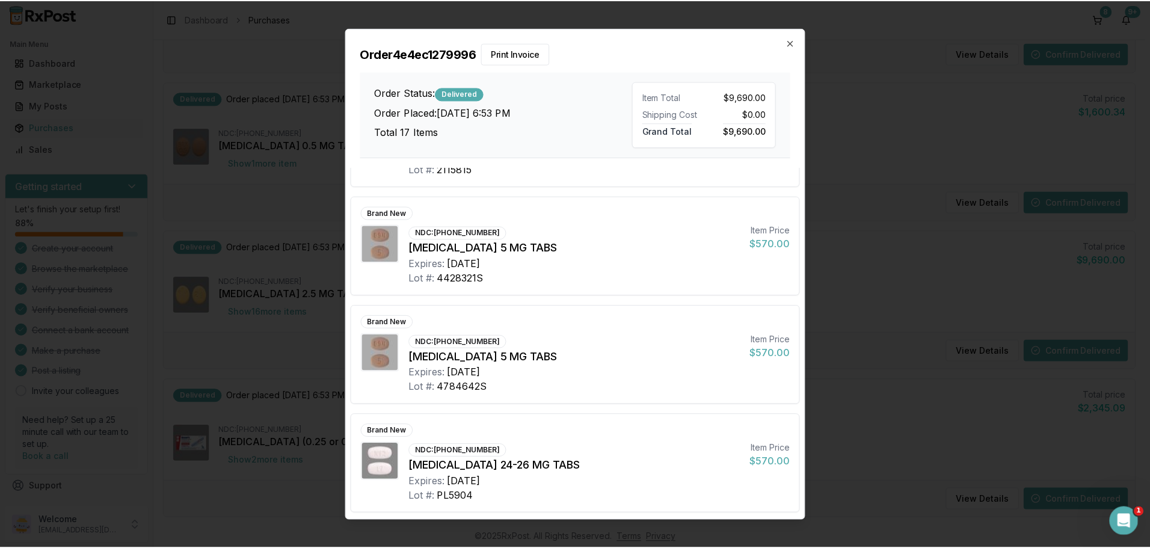
scroll to position [1497, 0]
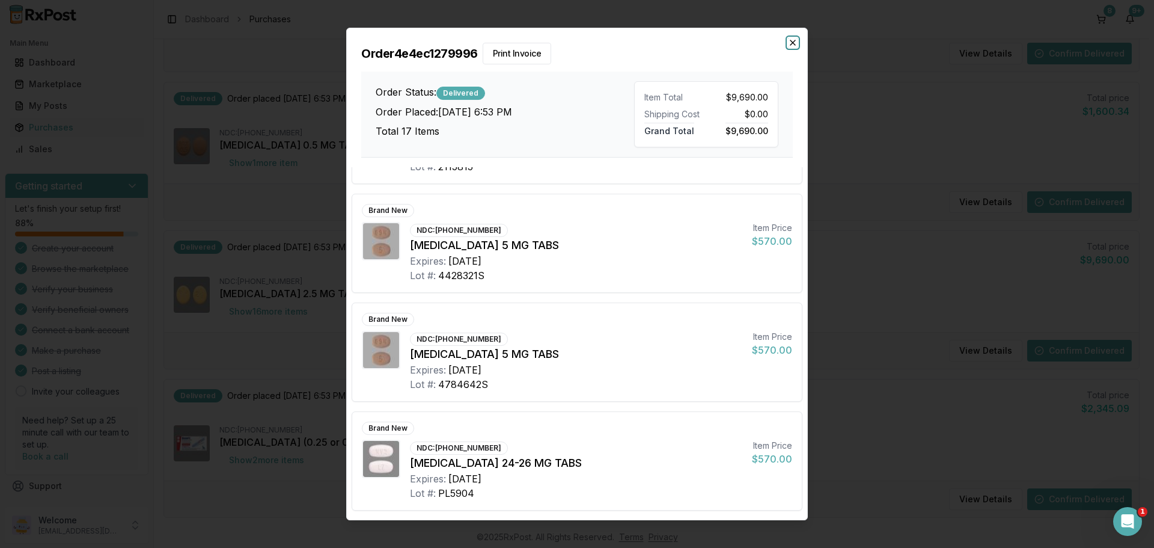
click at [791, 42] on icon "button" at bounding box center [793, 43] width 10 height 10
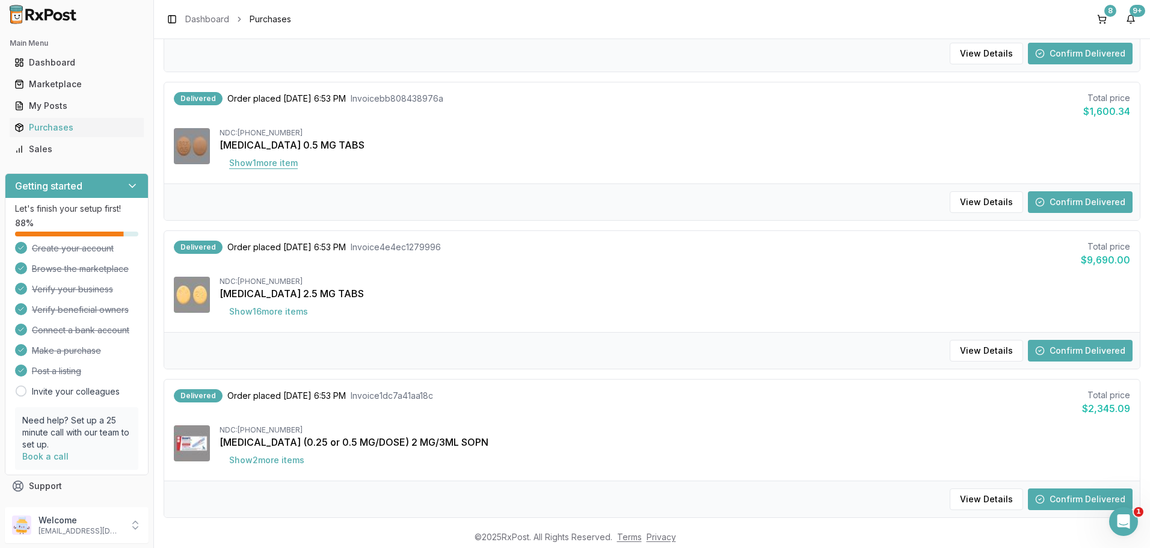
click at [262, 162] on button "Show 1 more item" at bounding box center [263, 163] width 88 height 22
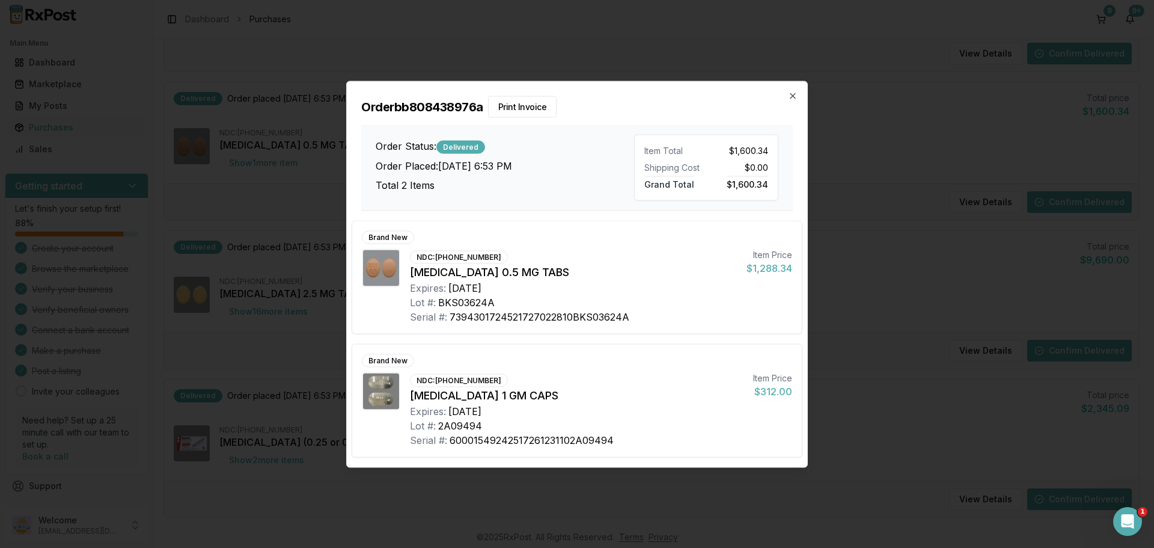
click at [799, 96] on div "Order bb808438976a Print Invoice Order Status: Delivered Order Placed: [DATE] 6…" at bounding box center [577, 145] width 461 height 129
click at [794, 99] on icon "button" at bounding box center [793, 96] width 10 height 10
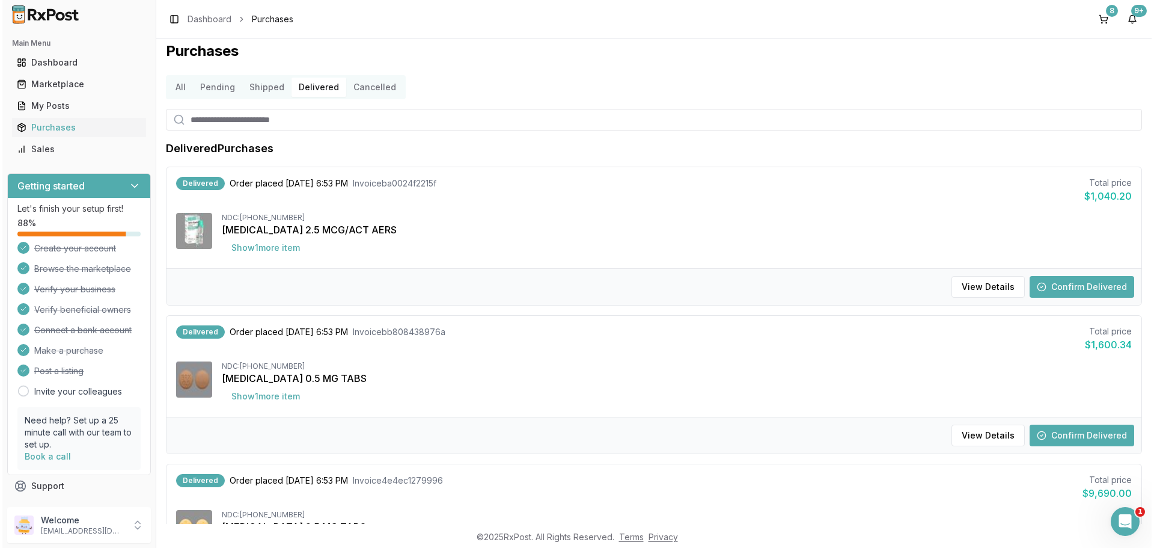
scroll to position [0, 0]
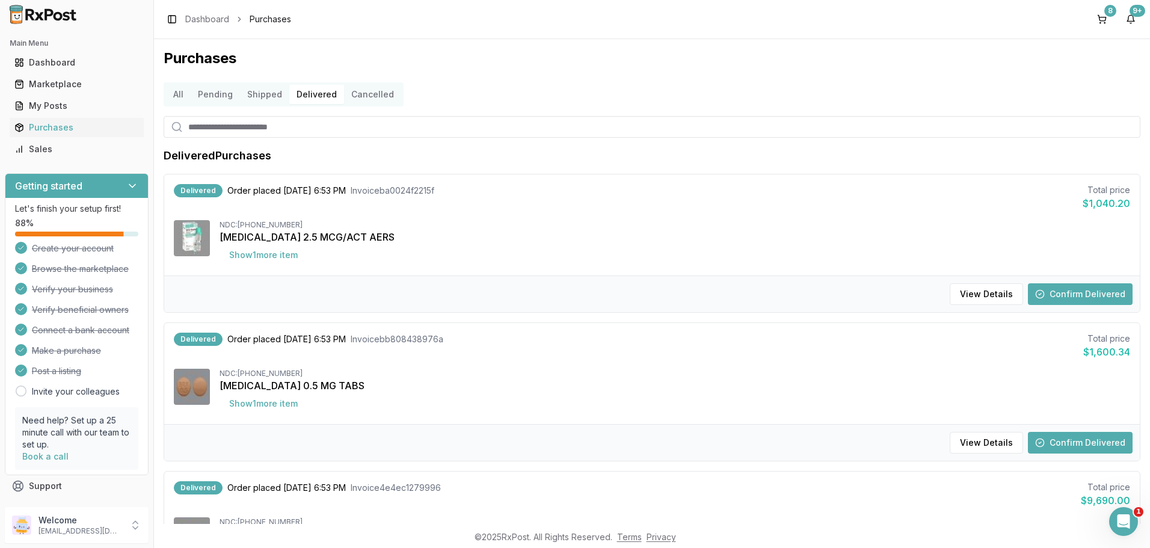
click at [262, 100] on button "Shipped" at bounding box center [264, 94] width 49 height 19
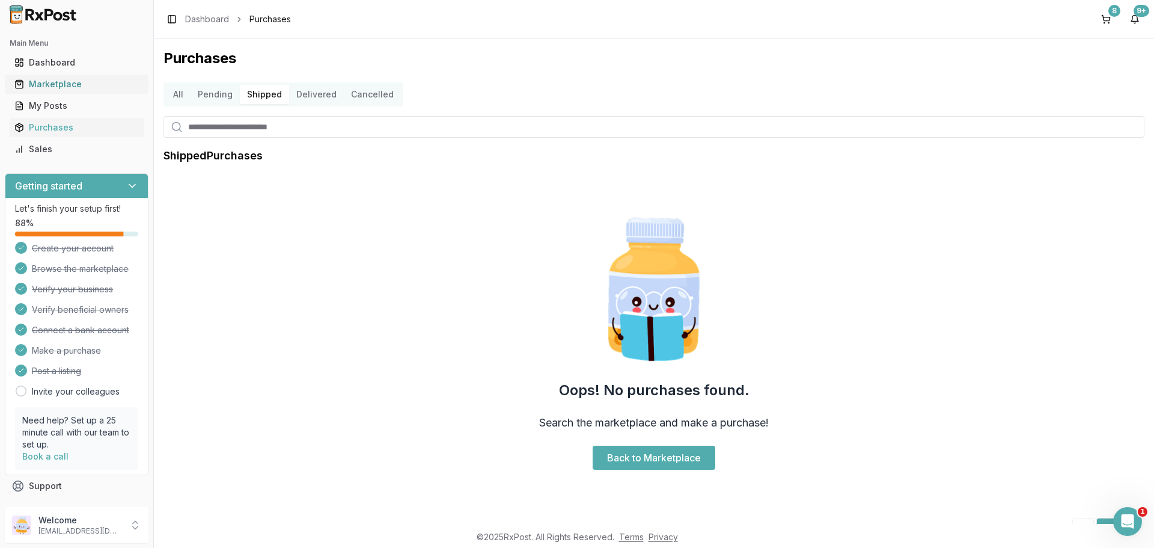
click at [75, 79] on div "Marketplace" at bounding box center [76, 84] width 124 height 12
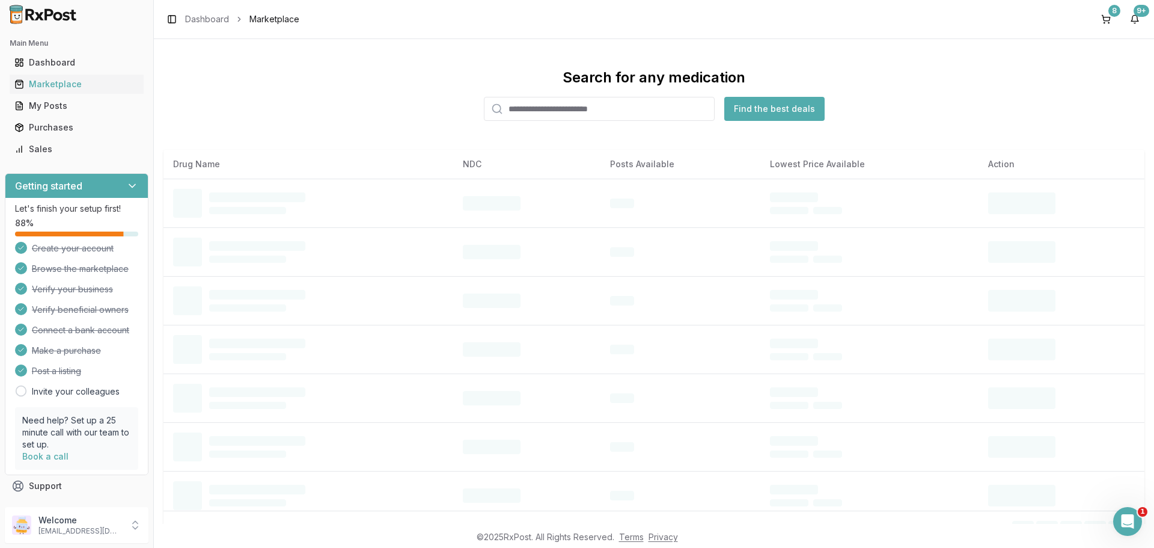
click at [583, 112] on input "search" at bounding box center [599, 109] width 231 height 24
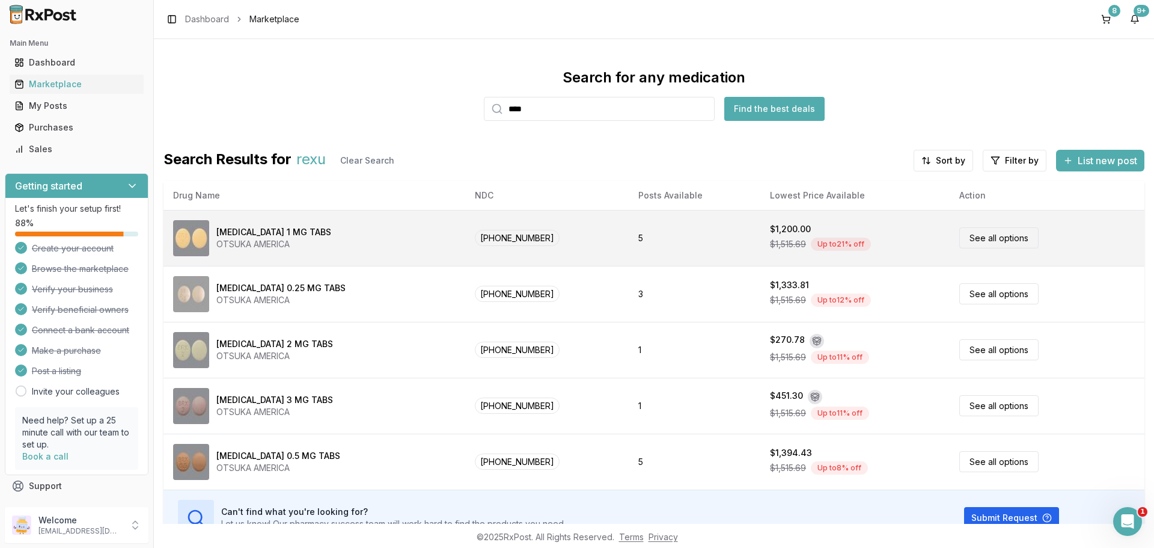
type input "****"
click at [320, 230] on div "[MEDICAL_DATA] 1 MG TABS OTSUKA AMERICA" at bounding box center [314, 238] width 283 height 36
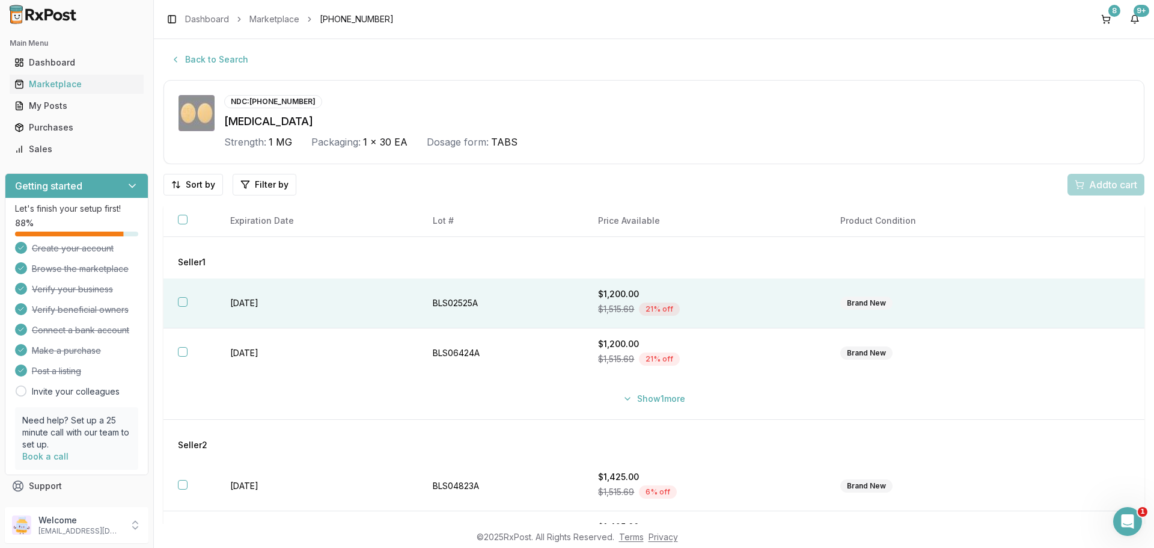
click at [183, 305] on button "button" at bounding box center [183, 302] width 10 height 10
click at [1097, 183] on span "Add 1 to cart" at bounding box center [1111, 184] width 52 height 14
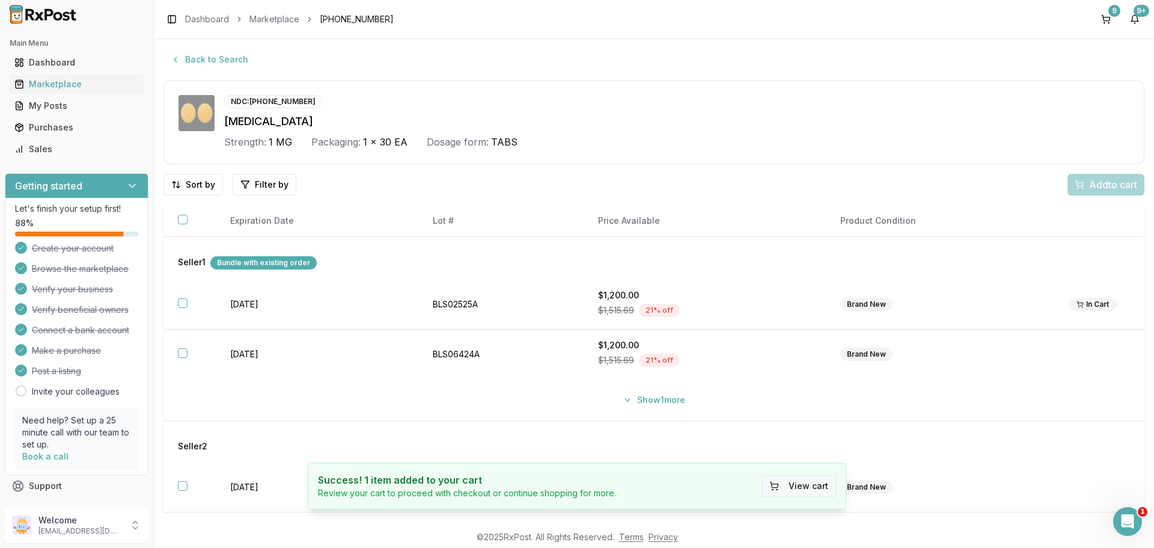
click at [797, 486] on button "View cart" at bounding box center [799, 486] width 75 height 22
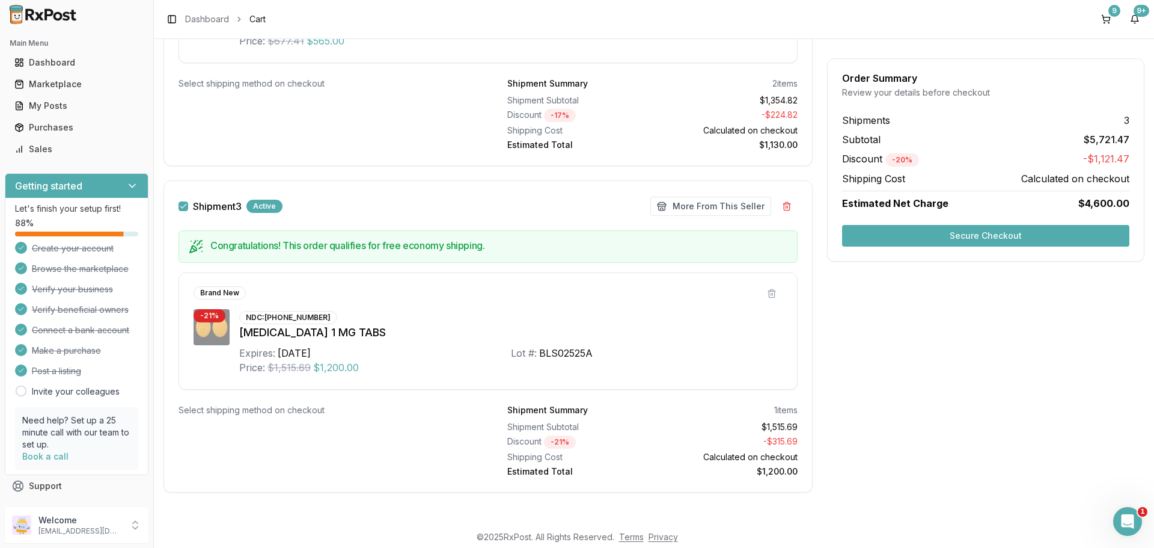
scroll to position [1367, 0]
click at [708, 203] on button "More From This Seller" at bounding box center [711, 203] width 121 height 19
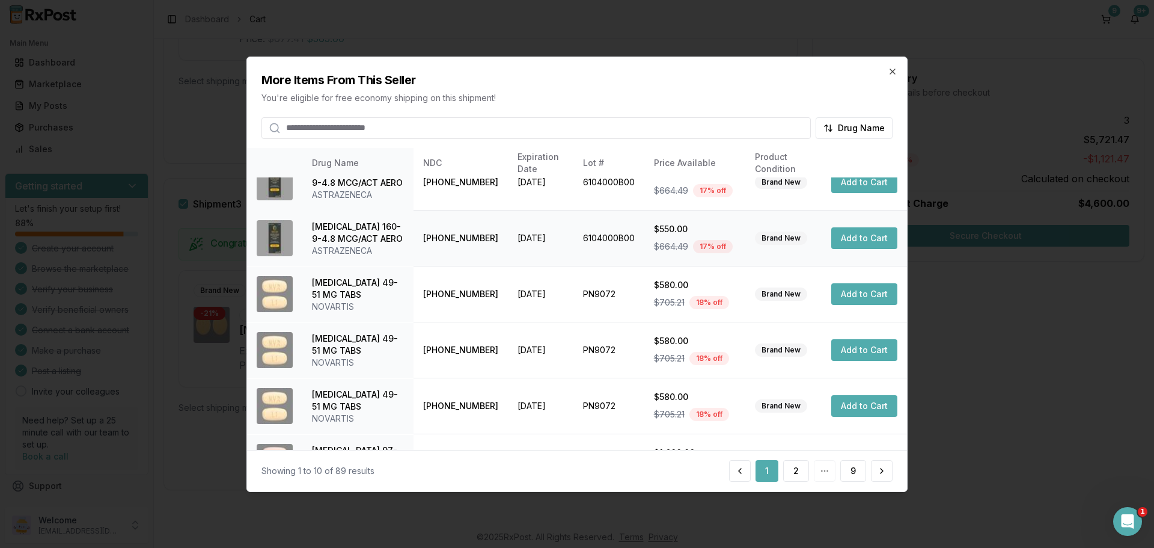
scroll to position [286, 0]
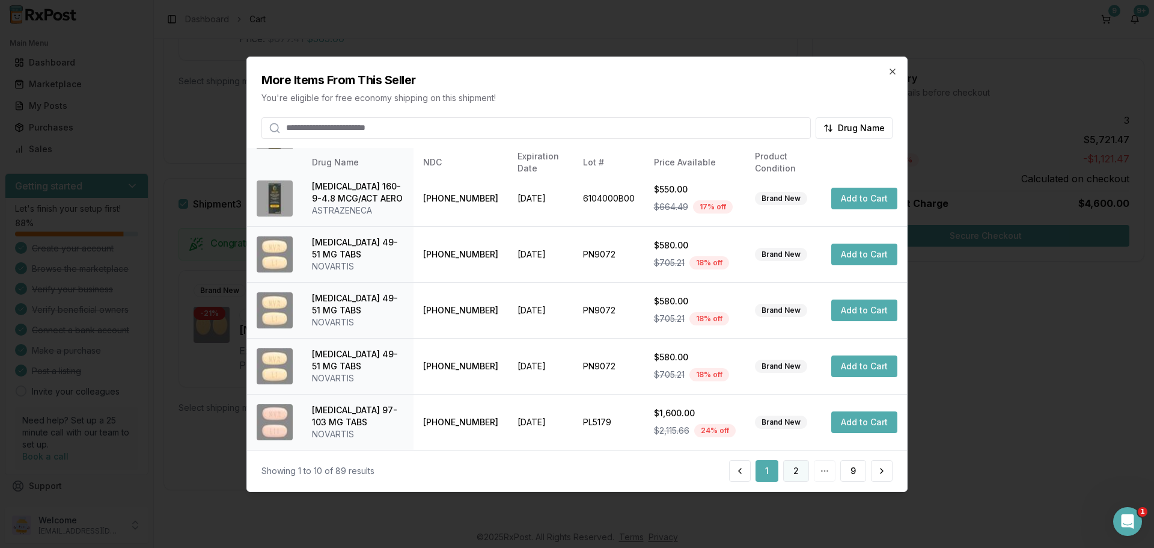
click at [802, 466] on button "2" at bounding box center [796, 471] width 26 height 22
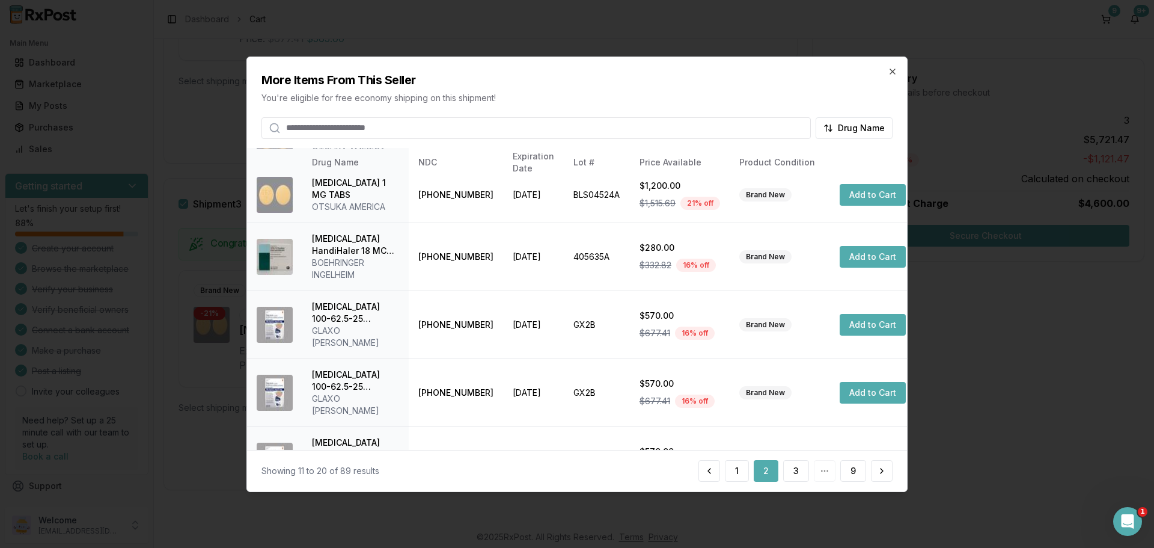
scroll to position [346, 0]
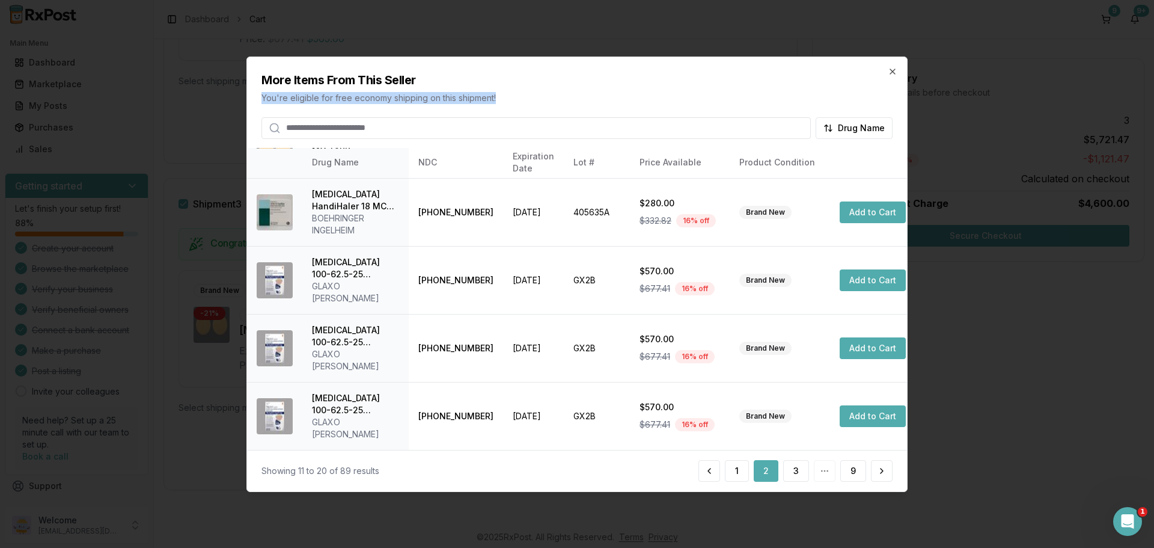
drag, startPoint x: 532, startPoint y: 69, endPoint x: 720, endPoint y: 125, distance: 196.9
click at [720, 125] on div "More Items From This Seller You're eligible for free economy shipping on this s…" at bounding box center [577, 98] width 660 height 82
click at [846, 283] on button "Add to Cart" at bounding box center [873, 280] width 66 height 22
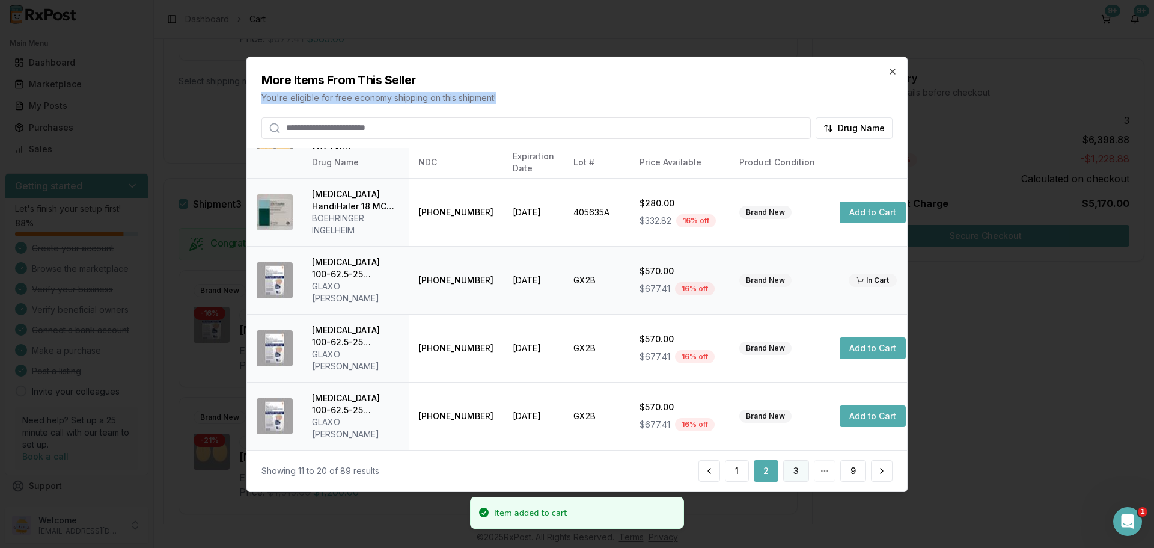
click at [797, 477] on button "3" at bounding box center [796, 471] width 26 height 22
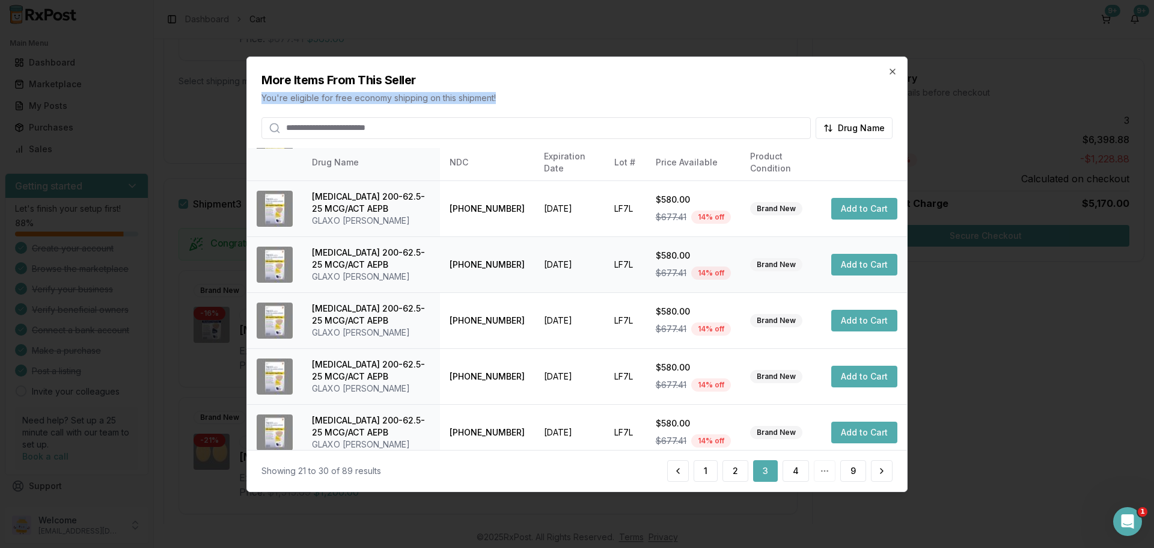
scroll to position [286, 0]
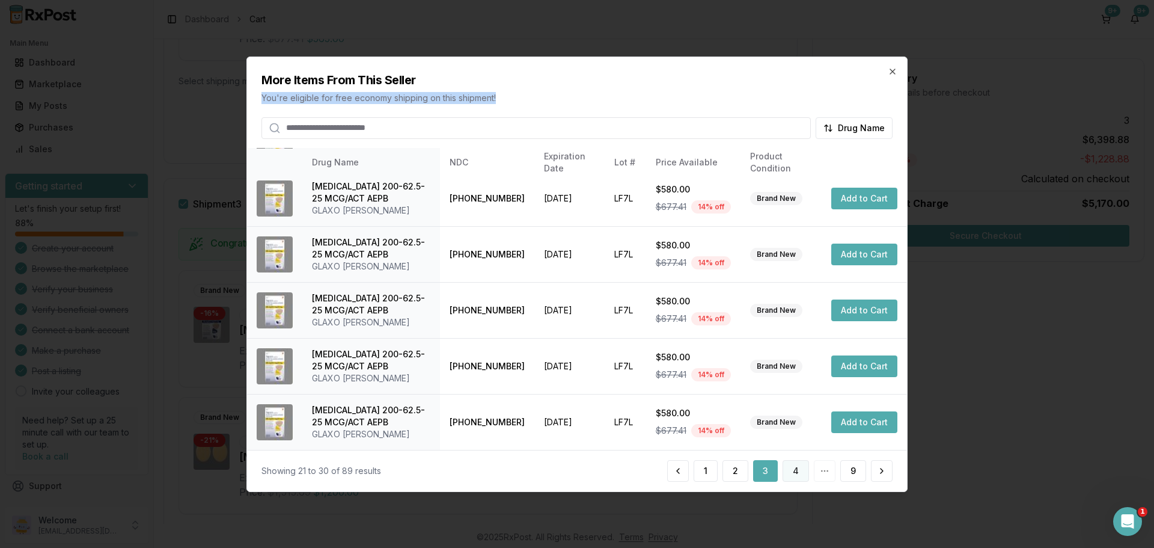
click at [796, 470] on button "4" at bounding box center [796, 471] width 26 height 22
click at [798, 474] on button "5" at bounding box center [796, 471] width 25 height 22
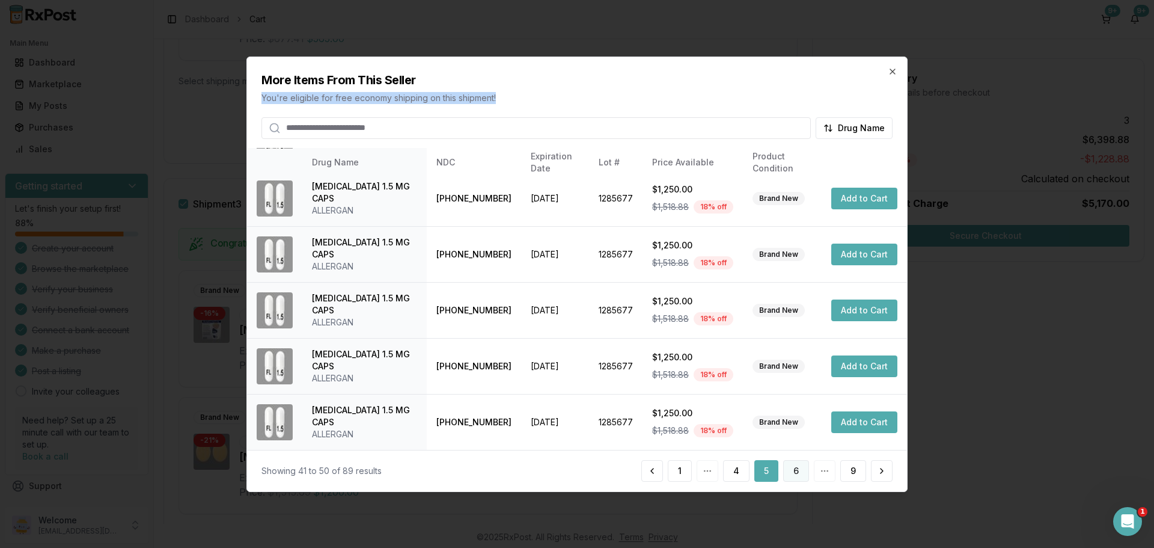
click at [800, 477] on button "6" at bounding box center [796, 471] width 26 height 22
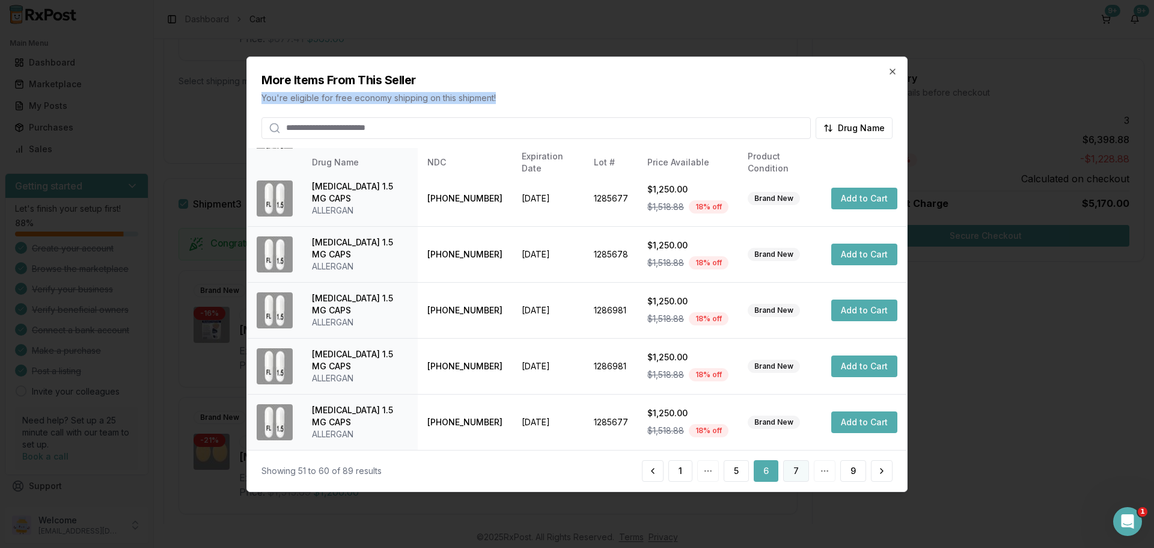
click at [789, 475] on button "7" at bounding box center [796, 471] width 26 height 22
click at [821, 474] on button "8" at bounding box center [823, 471] width 26 height 22
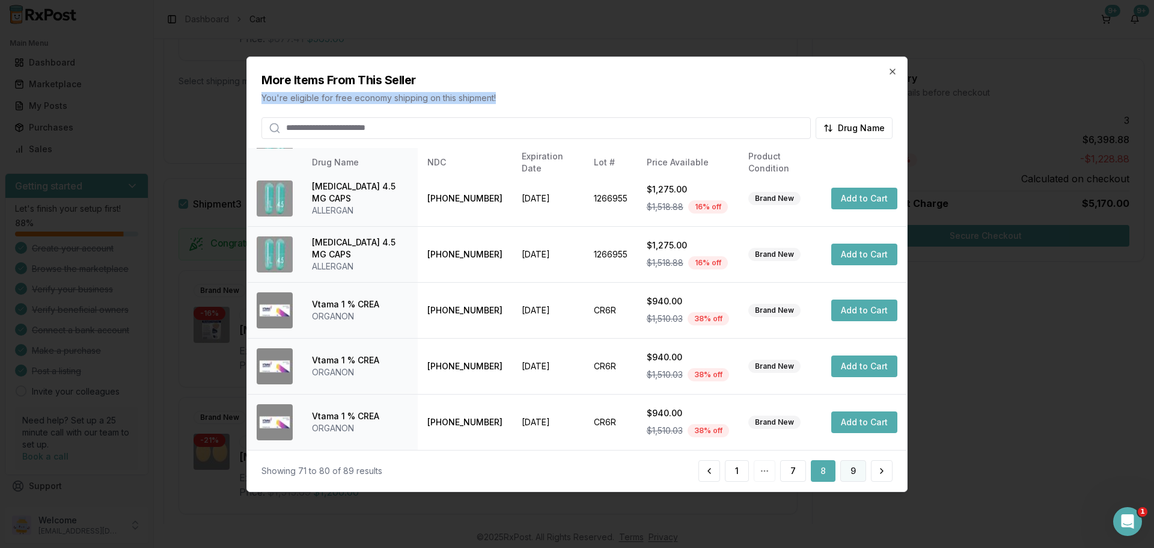
click at [854, 476] on button "9" at bounding box center [854, 471] width 26 height 22
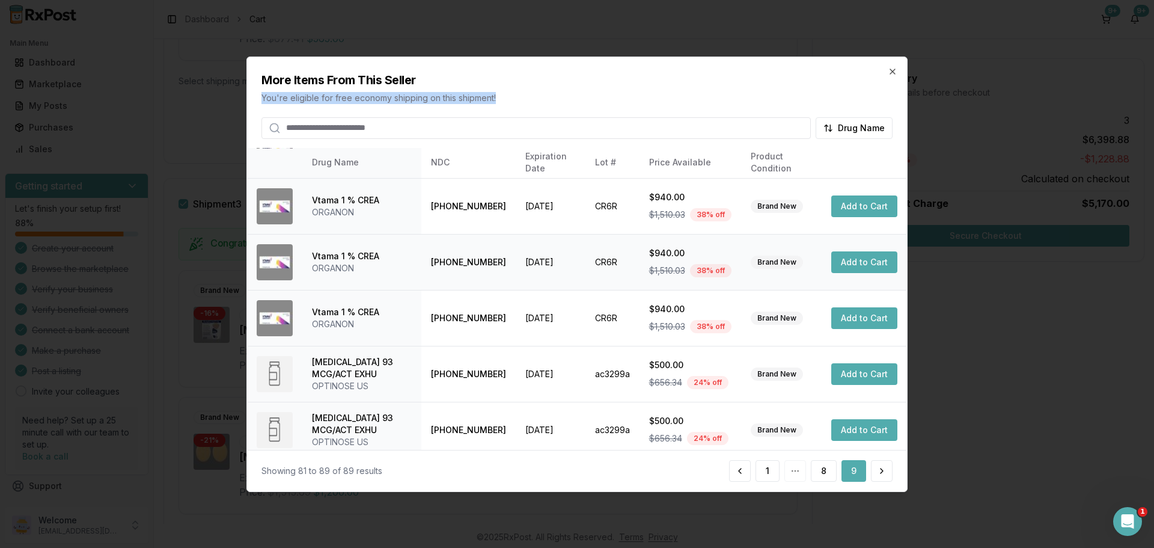
scroll to position [230, 0]
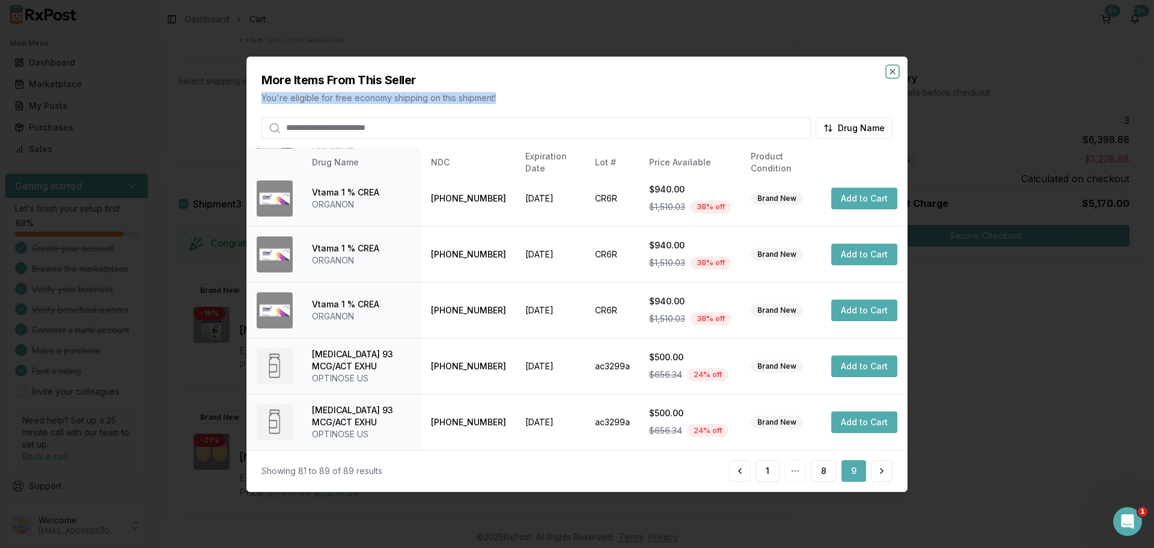
drag, startPoint x: 895, startPoint y: 71, endPoint x: 896, endPoint y: 79, distance: 8.4
click at [896, 73] on icon "button" at bounding box center [893, 71] width 10 height 10
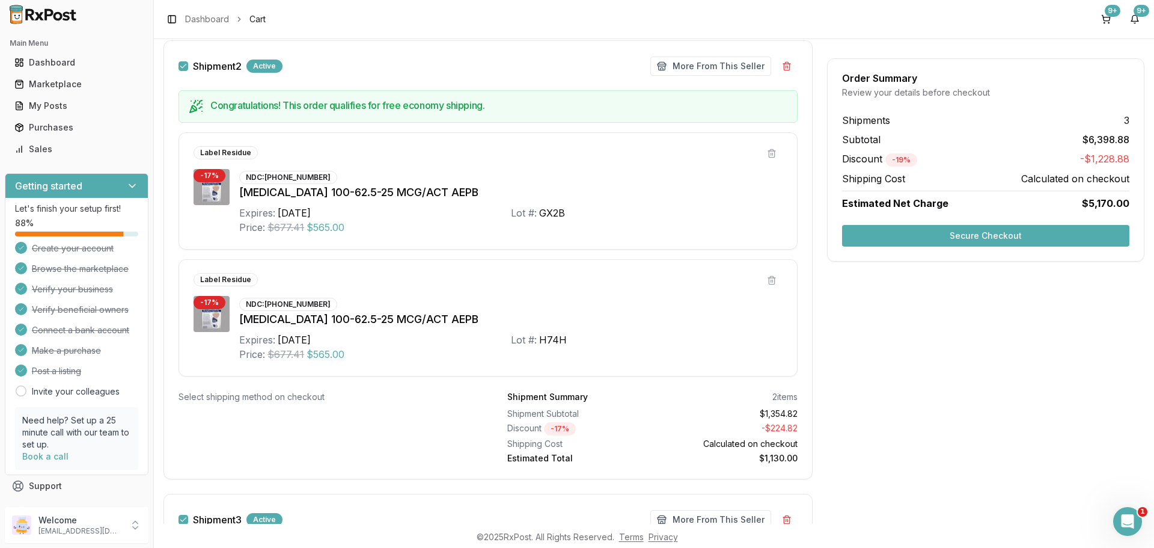
scroll to position [1047, 0]
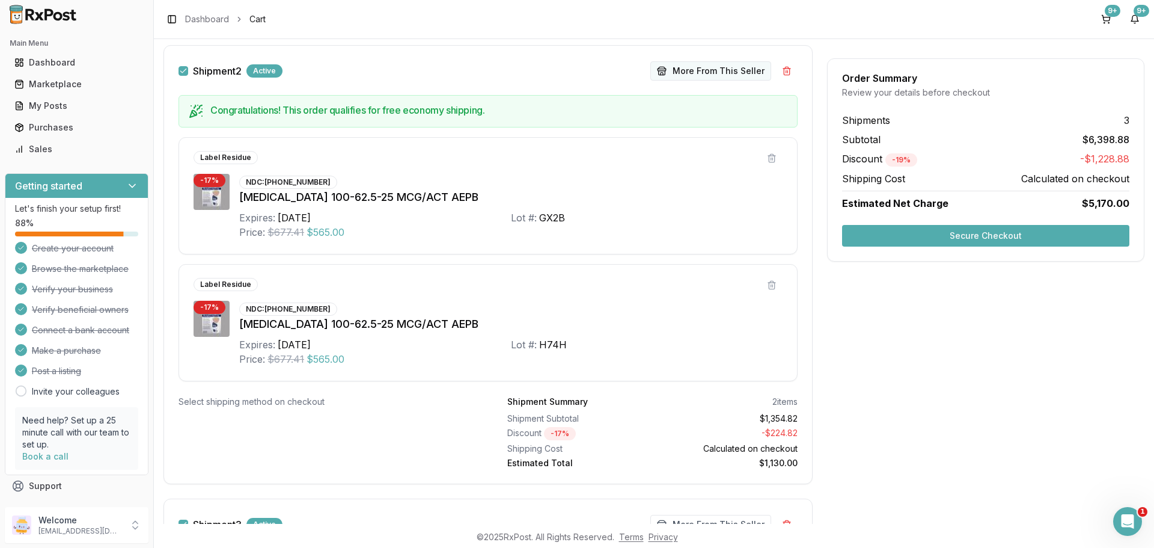
click at [700, 72] on button "More From This Seller" at bounding box center [711, 70] width 121 height 19
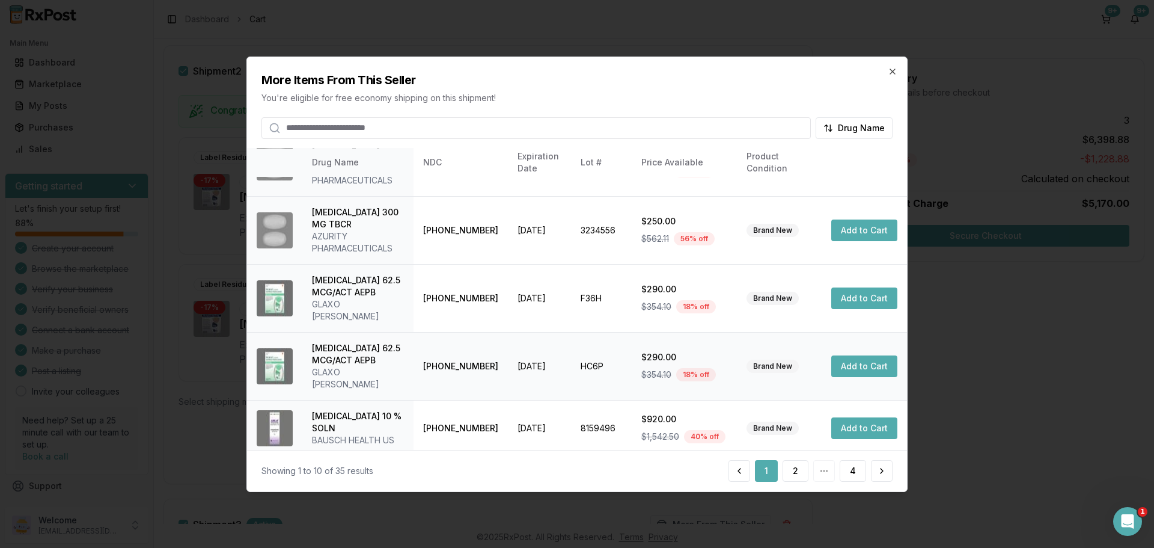
scroll to position [310, 0]
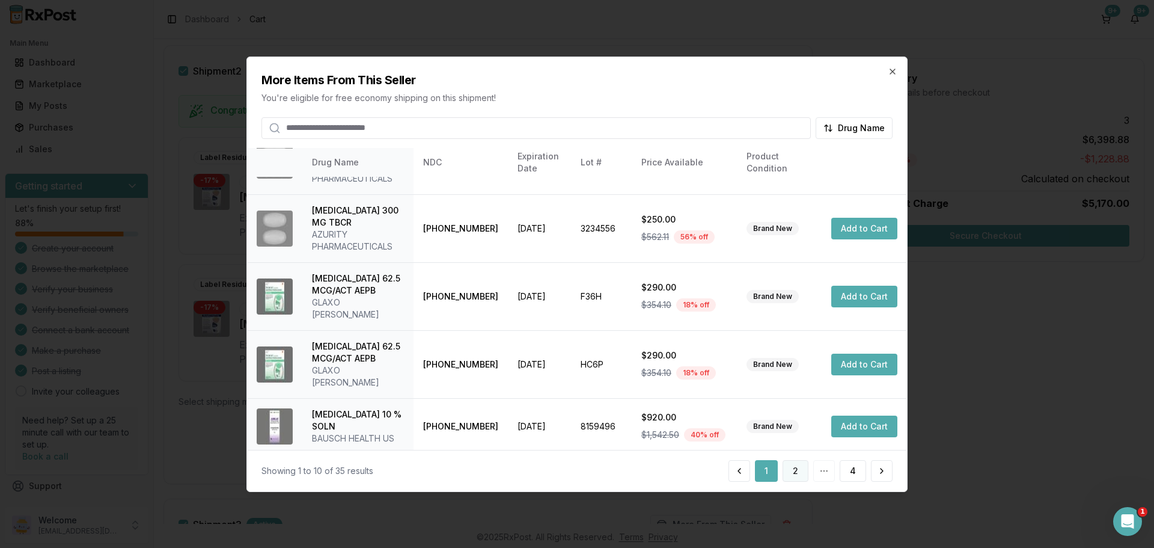
click at [799, 471] on button "2" at bounding box center [796, 471] width 26 height 22
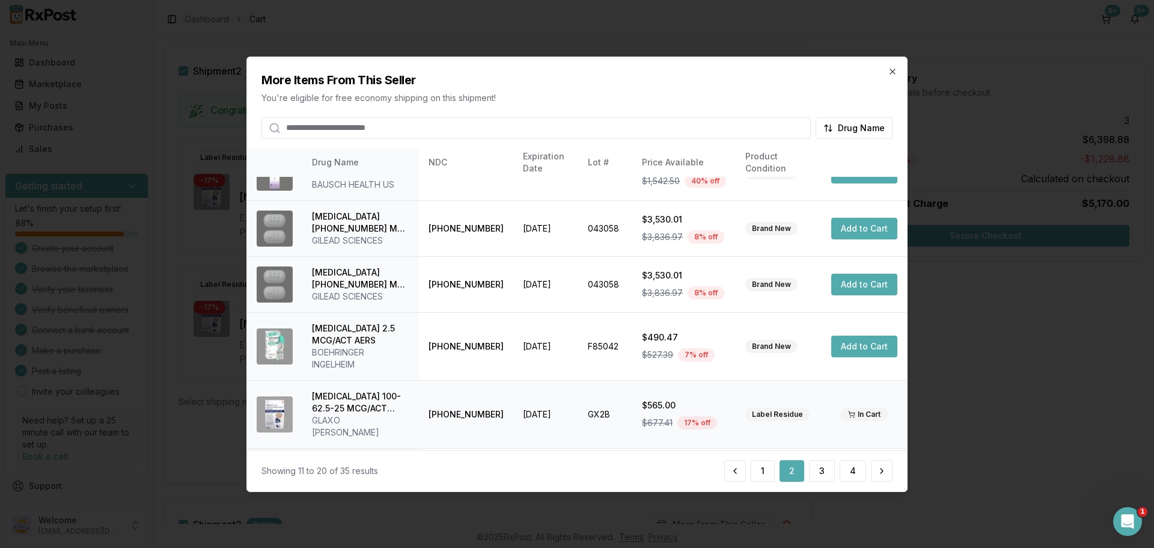
scroll to position [298, 0]
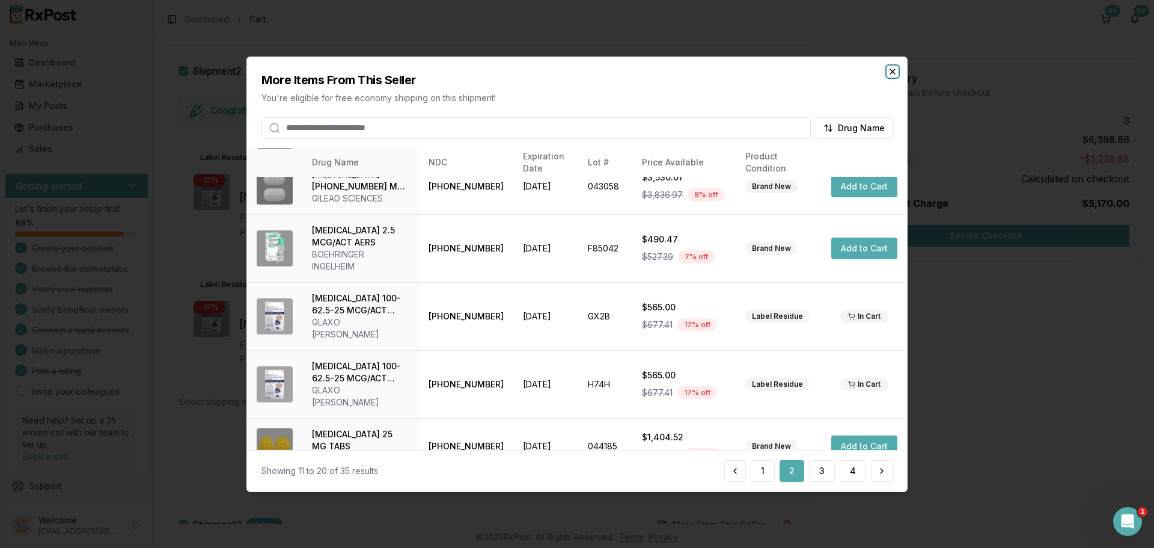
click at [889, 75] on icon "button" at bounding box center [893, 71] width 10 height 10
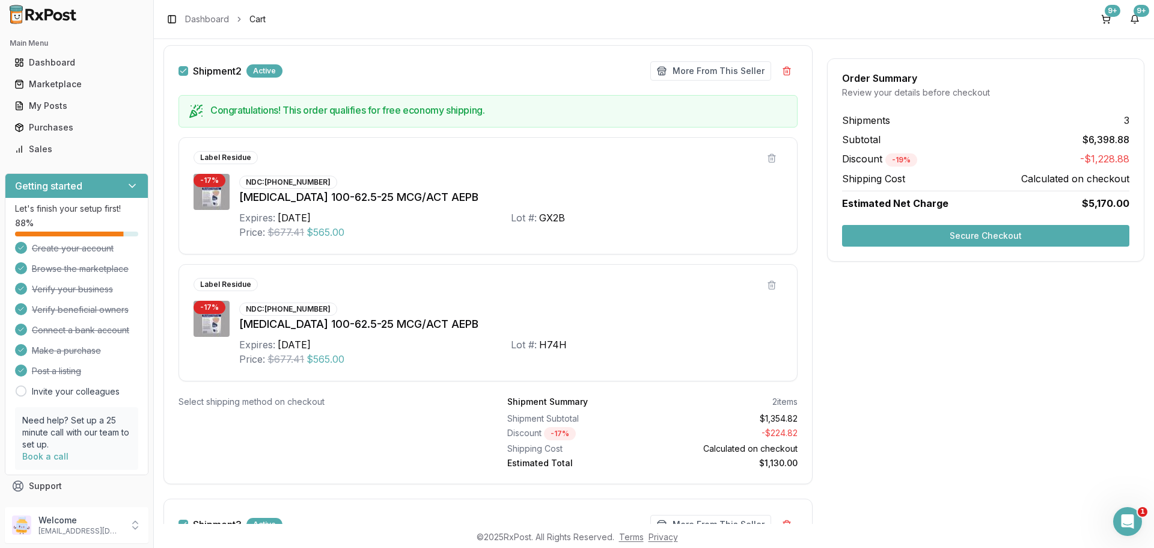
click at [973, 230] on button "Secure Checkout" at bounding box center [985, 236] width 287 height 22
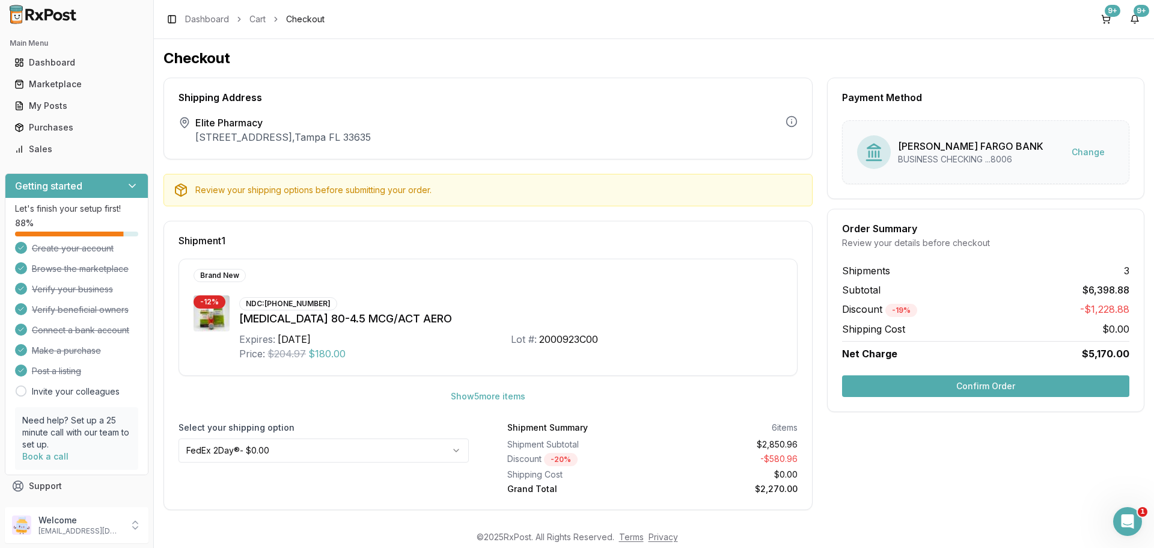
click at [981, 394] on button "Confirm Order" at bounding box center [985, 386] width 287 height 22
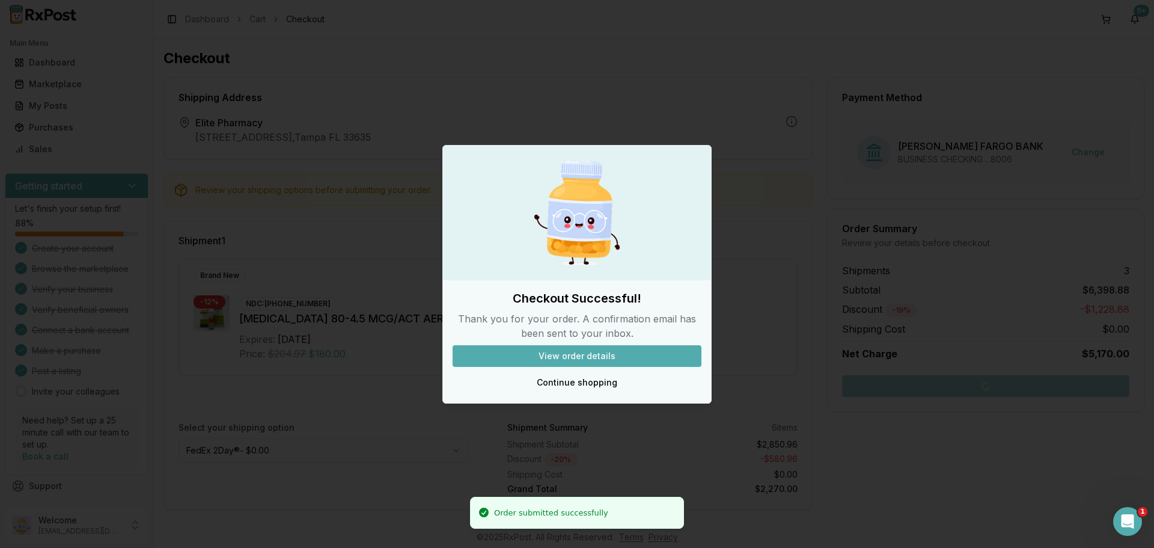
click at [609, 357] on button "View order details" at bounding box center [577, 356] width 249 height 22
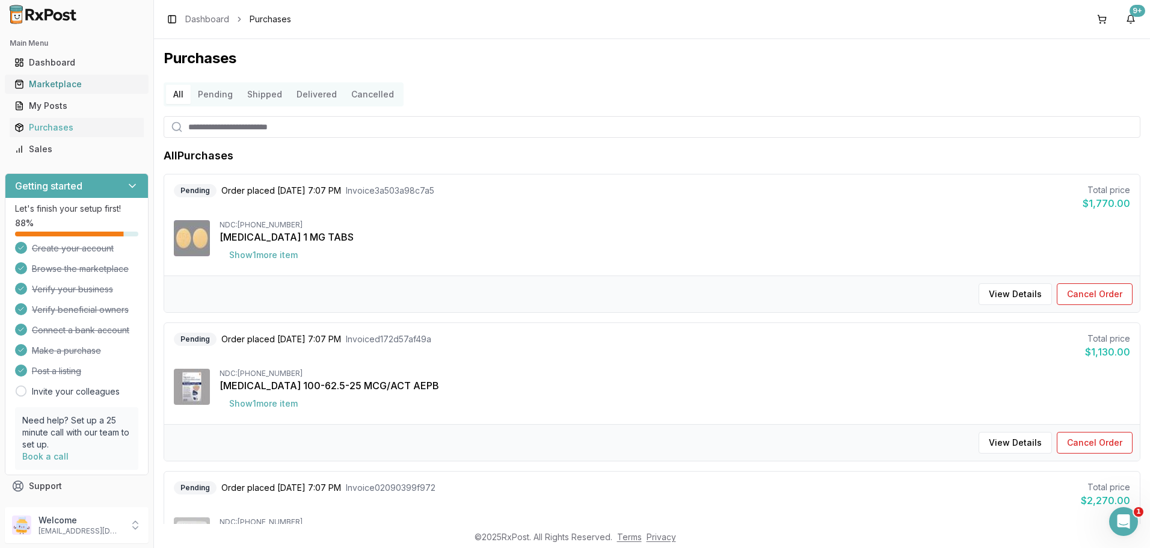
click at [44, 80] on div "Marketplace" at bounding box center [76, 84] width 124 height 12
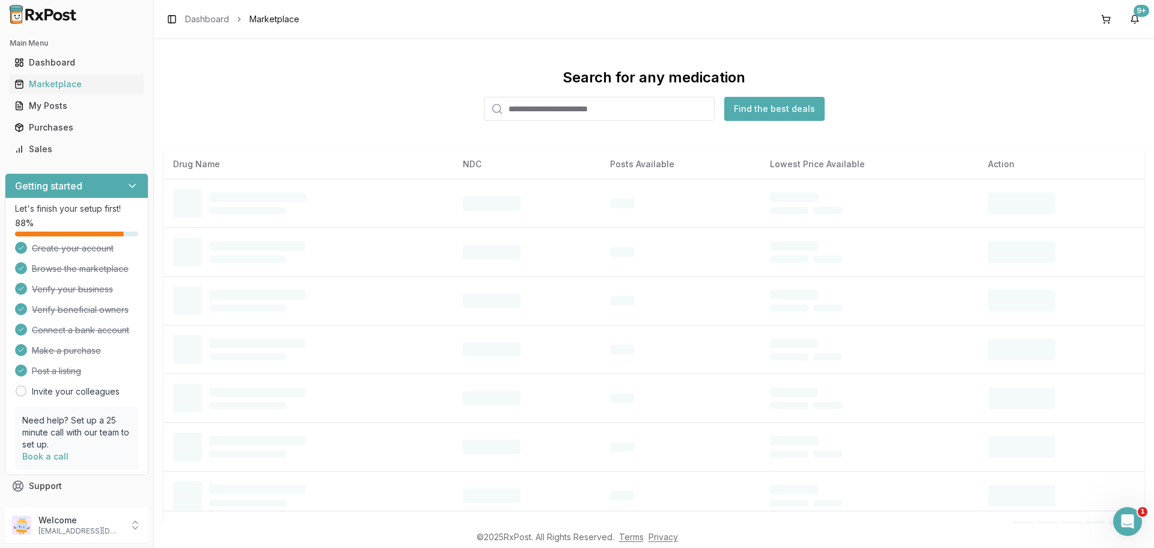
click at [598, 112] on input "search" at bounding box center [599, 109] width 231 height 24
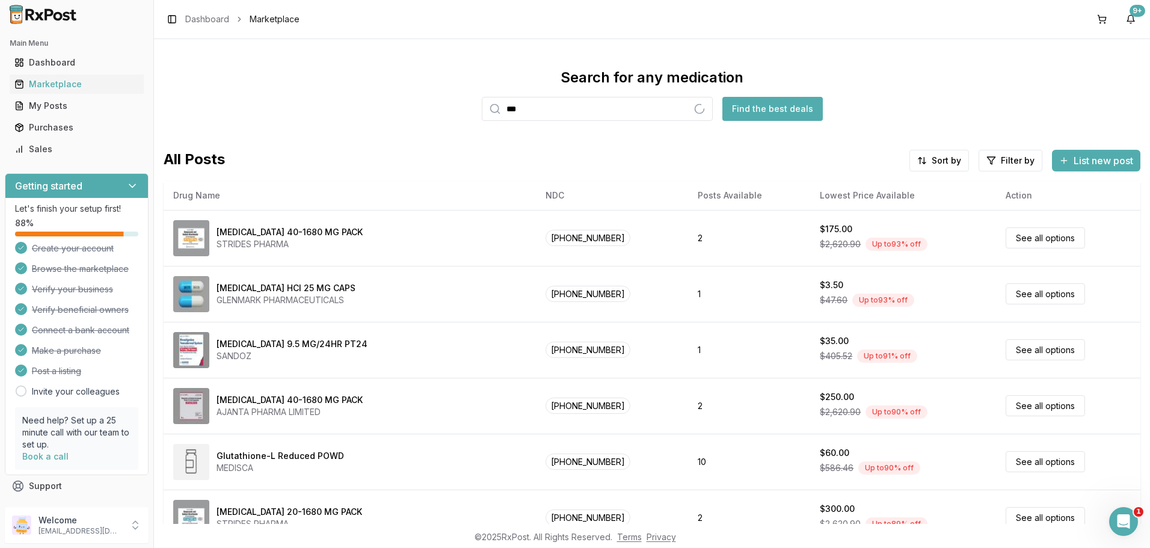
type input "****"
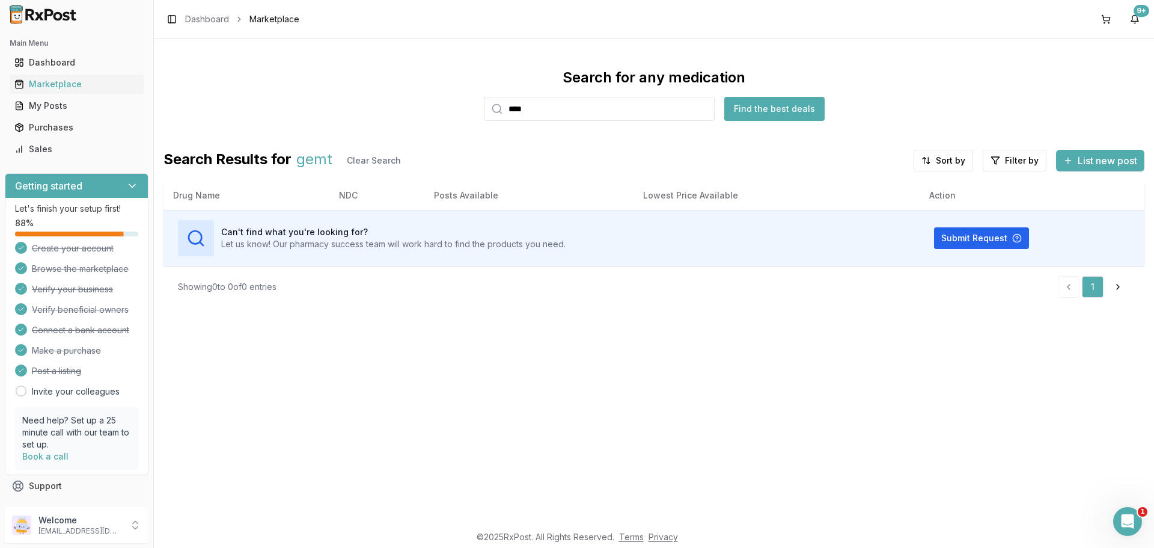
drag, startPoint x: 536, startPoint y: 112, endPoint x: 506, endPoint y: 118, distance: 30.7
click at [506, 118] on input "****" at bounding box center [599, 109] width 231 height 24
